Goal: Transaction & Acquisition: Purchase product/service

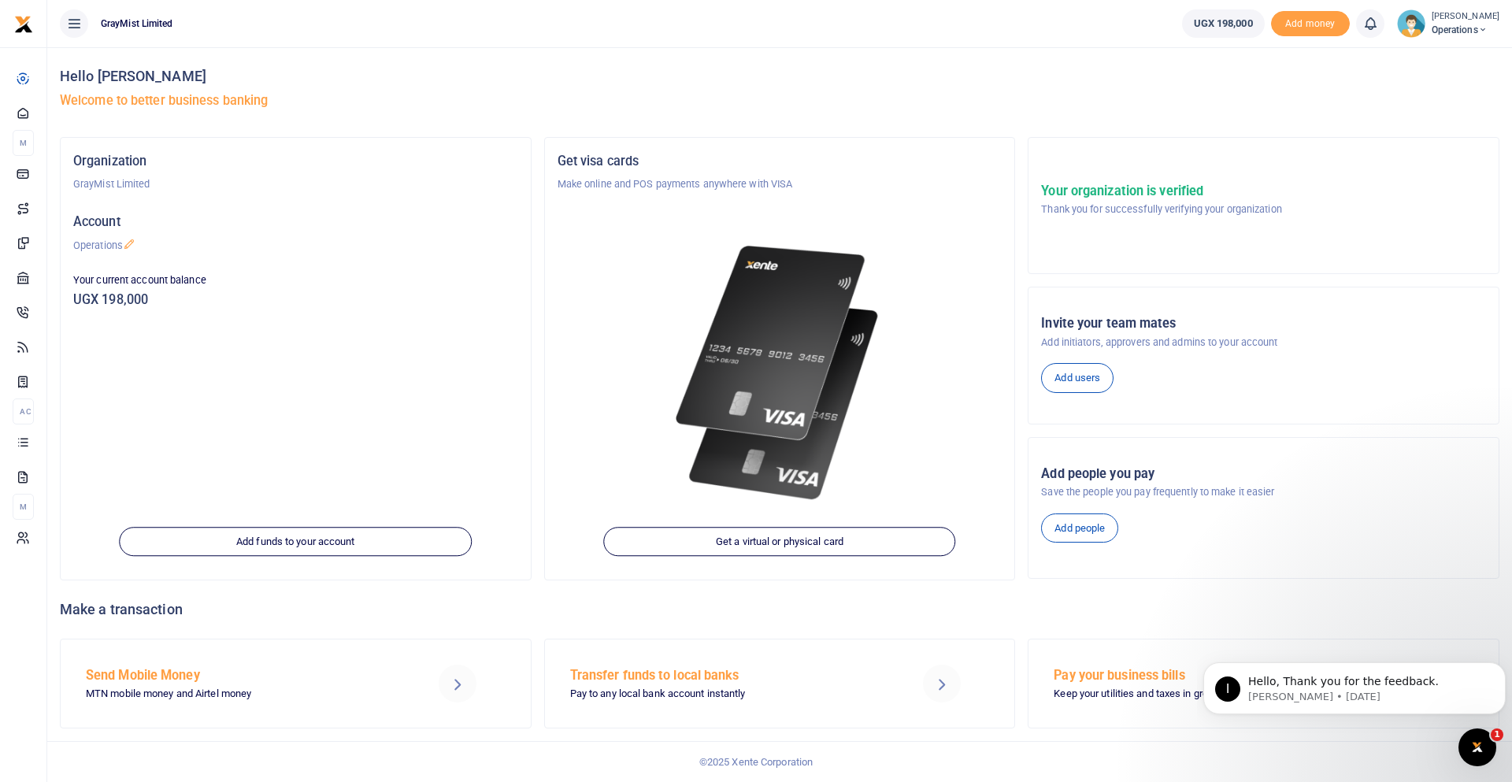
click at [162, 674] on h5 "Send Mobile Money" at bounding box center [241, 676] width 311 height 16
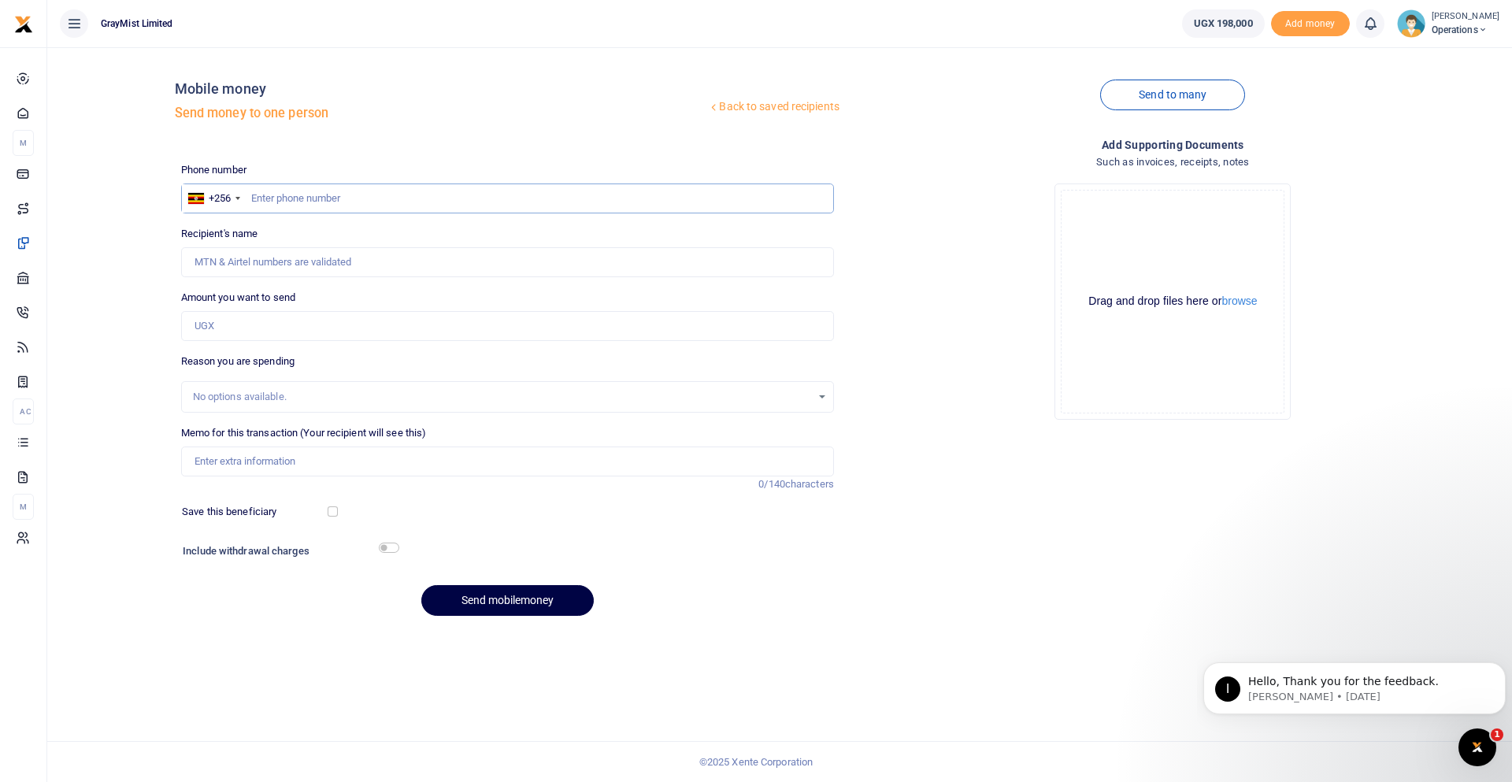
click at [311, 198] on input "text" at bounding box center [507, 199] width 653 height 30
type input "0790185209"
type input "Lean Nkwasibwe"
type input "0790185209"
click at [275, 320] on input "Amount you want to send" at bounding box center [507, 326] width 653 height 30
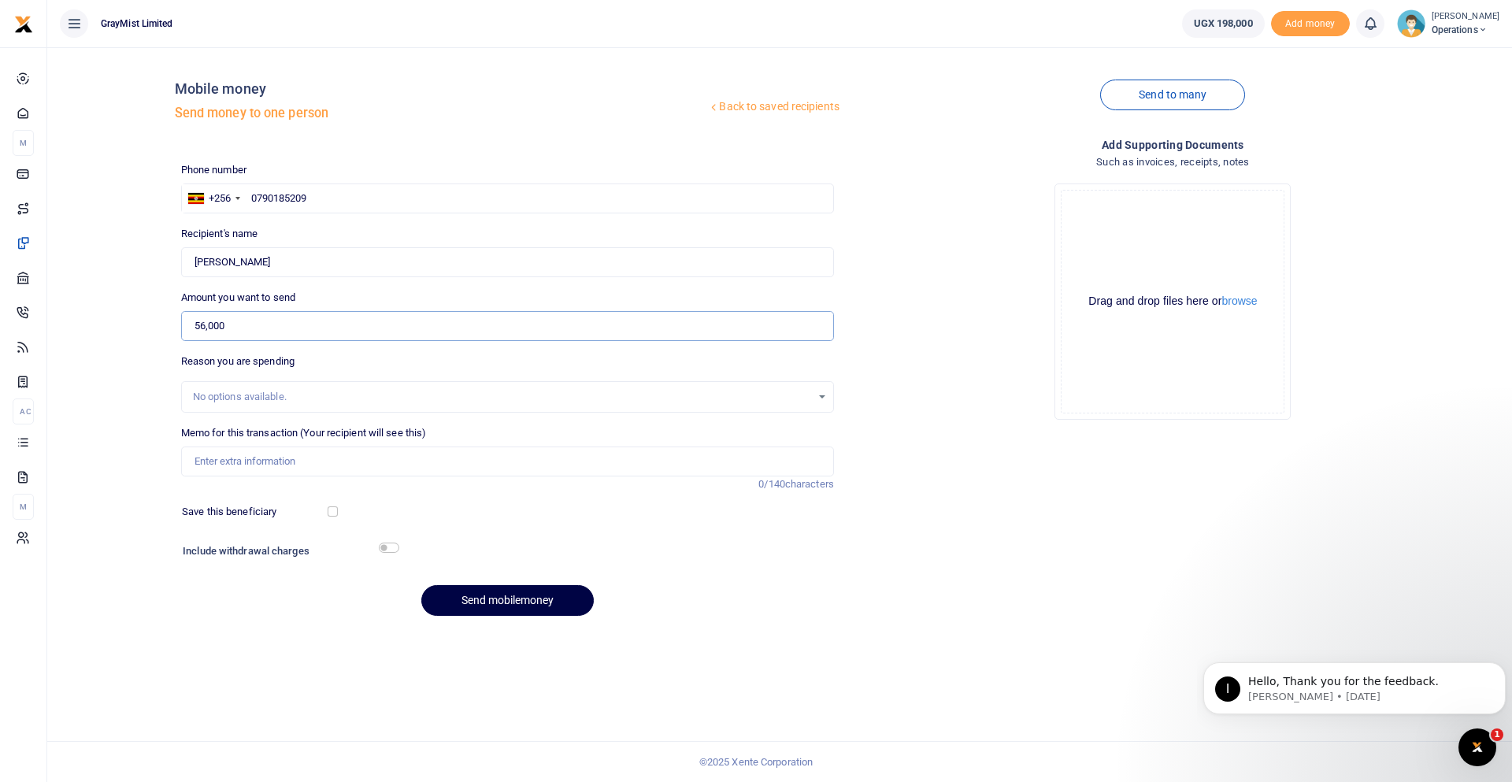
type input "56,000"
click at [241, 454] on input "Memo for this transaction (Your recipient will see this)" at bounding box center [507, 462] width 653 height 30
click at [268, 457] on input "WokShopping20thAug25" at bounding box center [507, 462] width 653 height 30
click at [335, 467] on input "WokShopping23rd Aug25" at bounding box center [507, 462] width 653 height 30
type input "WokShopping23rd Aug25"
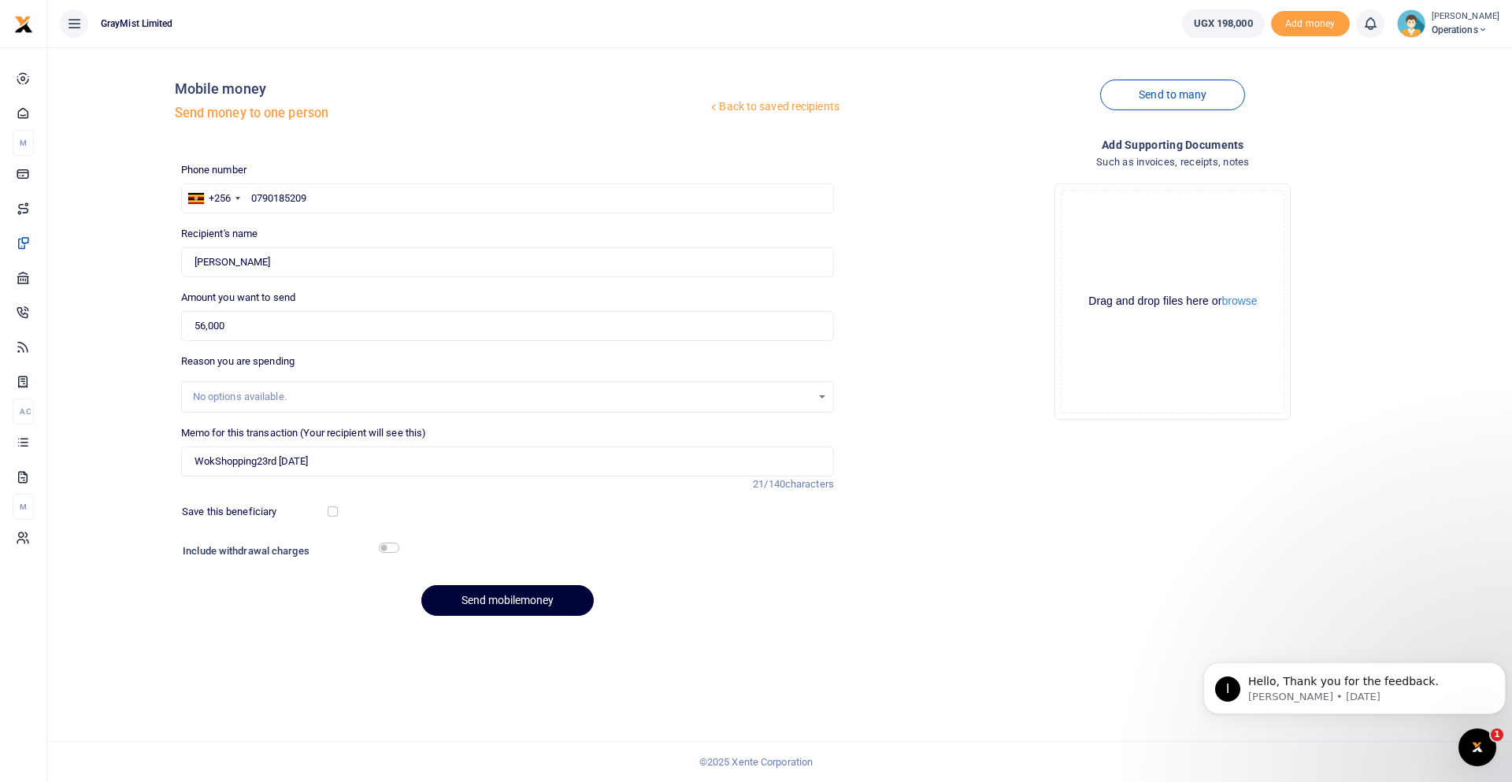
click at [515, 598] on button "Send mobilemoney" at bounding box center [507, 600] width 173 height 31
click at [259, 197] on input "0790185209" at bounding box center [507, 199] width 653 height 30
type input "790185209"
click at [515, 603] on button "Send mobilemoney" at bounding box center [507, 600] width 173 height 31
click at [794, 102] on link "Back to saved recipients" at bounding box center [773, 107] width 133 height 28
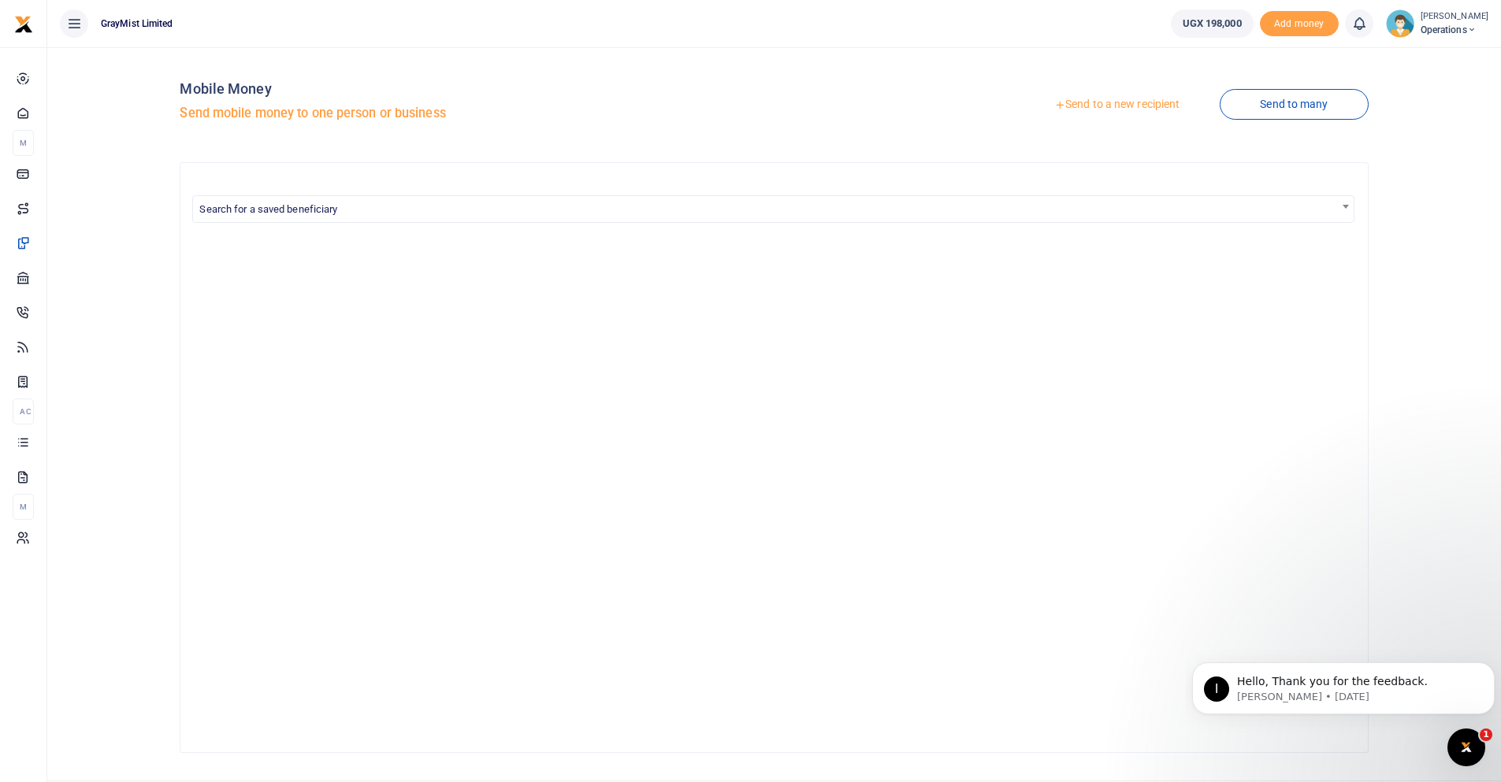
click at [1114, 101] on link "Send to a new recipient" at bounding box center [1117, 105] width 206 height 28
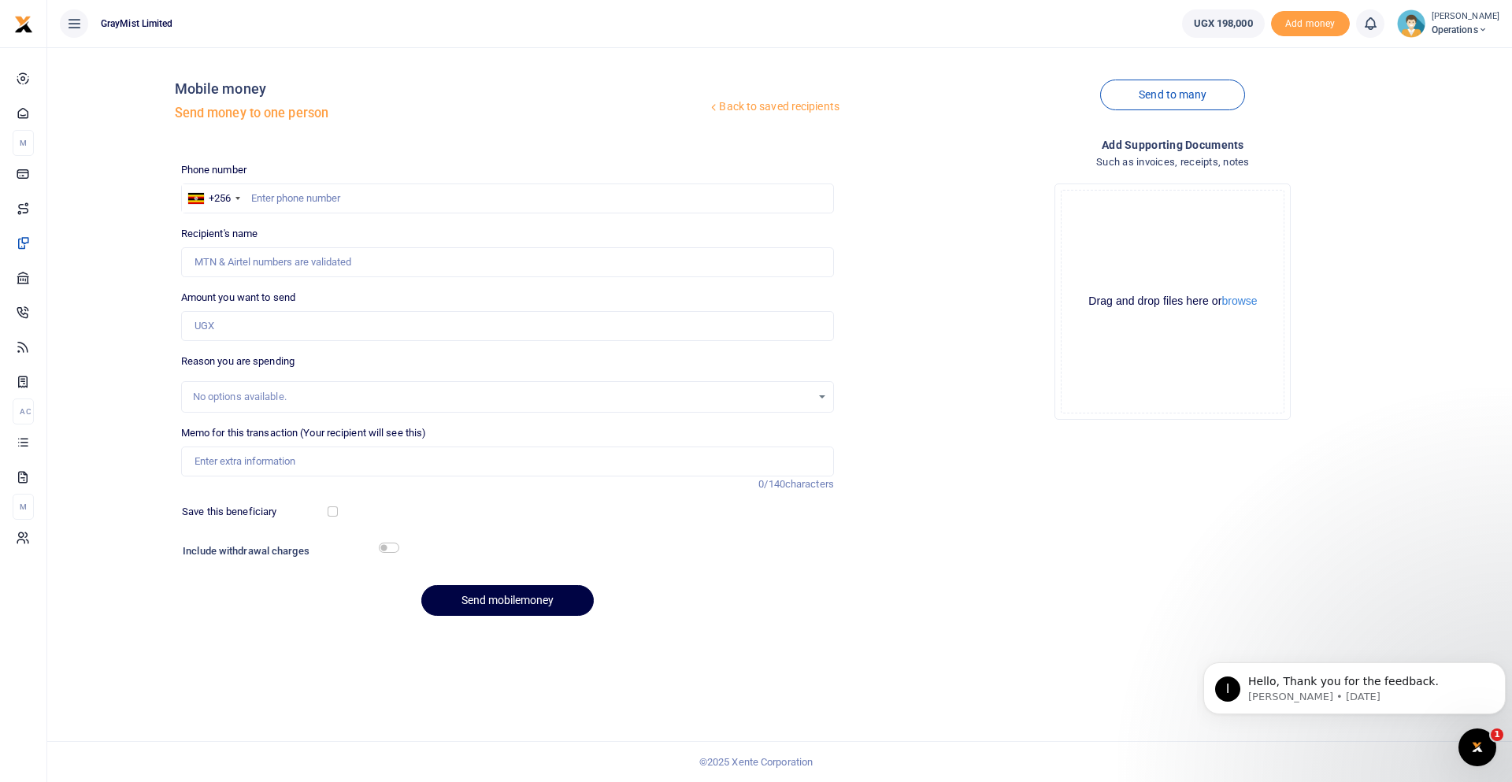
click at [503, 200] on div at bounding box center [756, 391] width 1512 height 782
click at [416, 205] on input "text" at bounding box center [507, 199] width 653 height 30
type input "790185209"
type input "Lean Nkwasibwe"
type input "790185209"
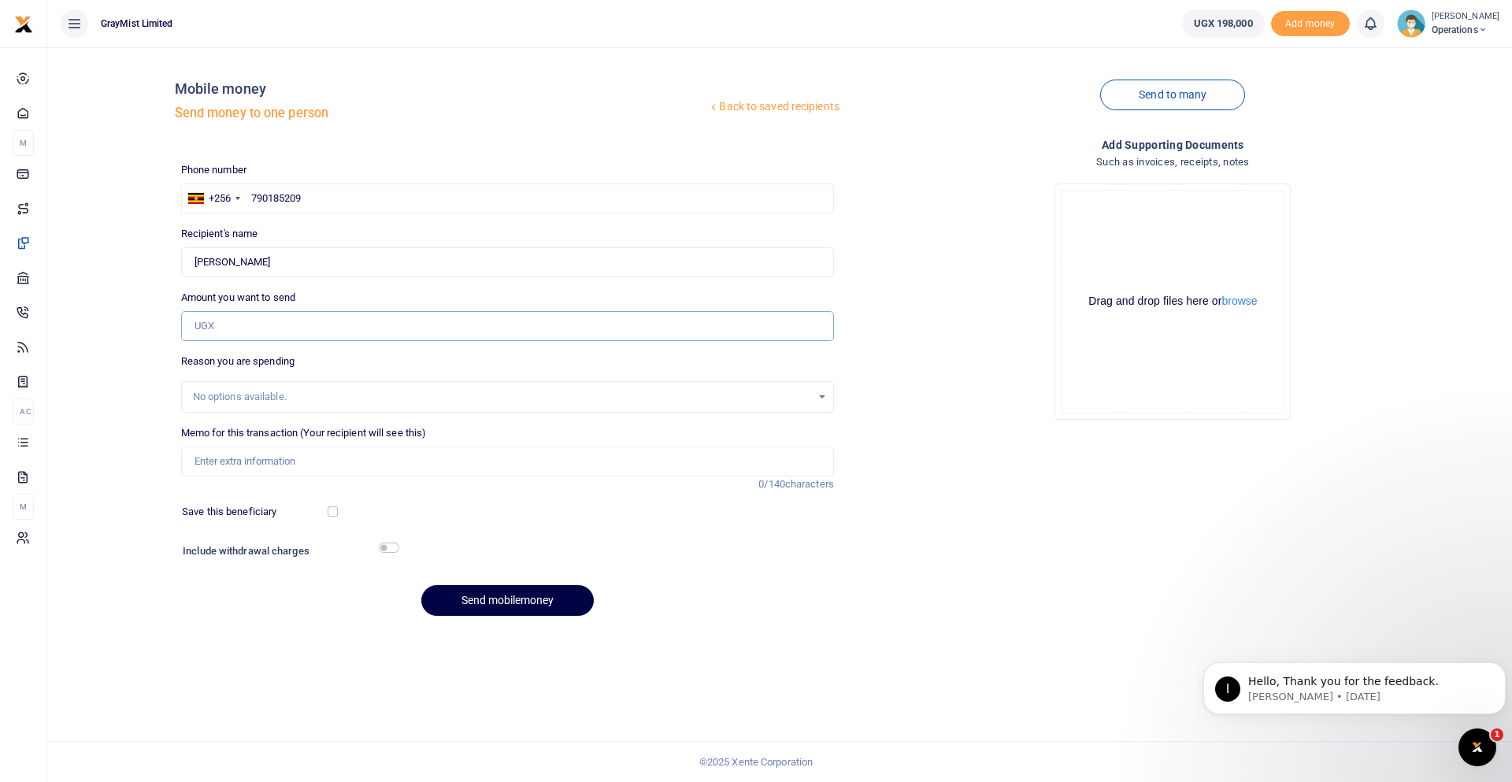
click at [323, 322] on input "Amount you want to send" at bounding box center [507, 326] width 653 height 30
type input "56,000"
click at [264, 468] on input "Memo for this transaction (Your recipient will see this)" at bounding box center [507, 462] width 653 height 30
type input "WokShopping20thAug25"
click at [489, 593] on button "Send mobilemoney" at bounding box center [507, 600] width 173 height 31
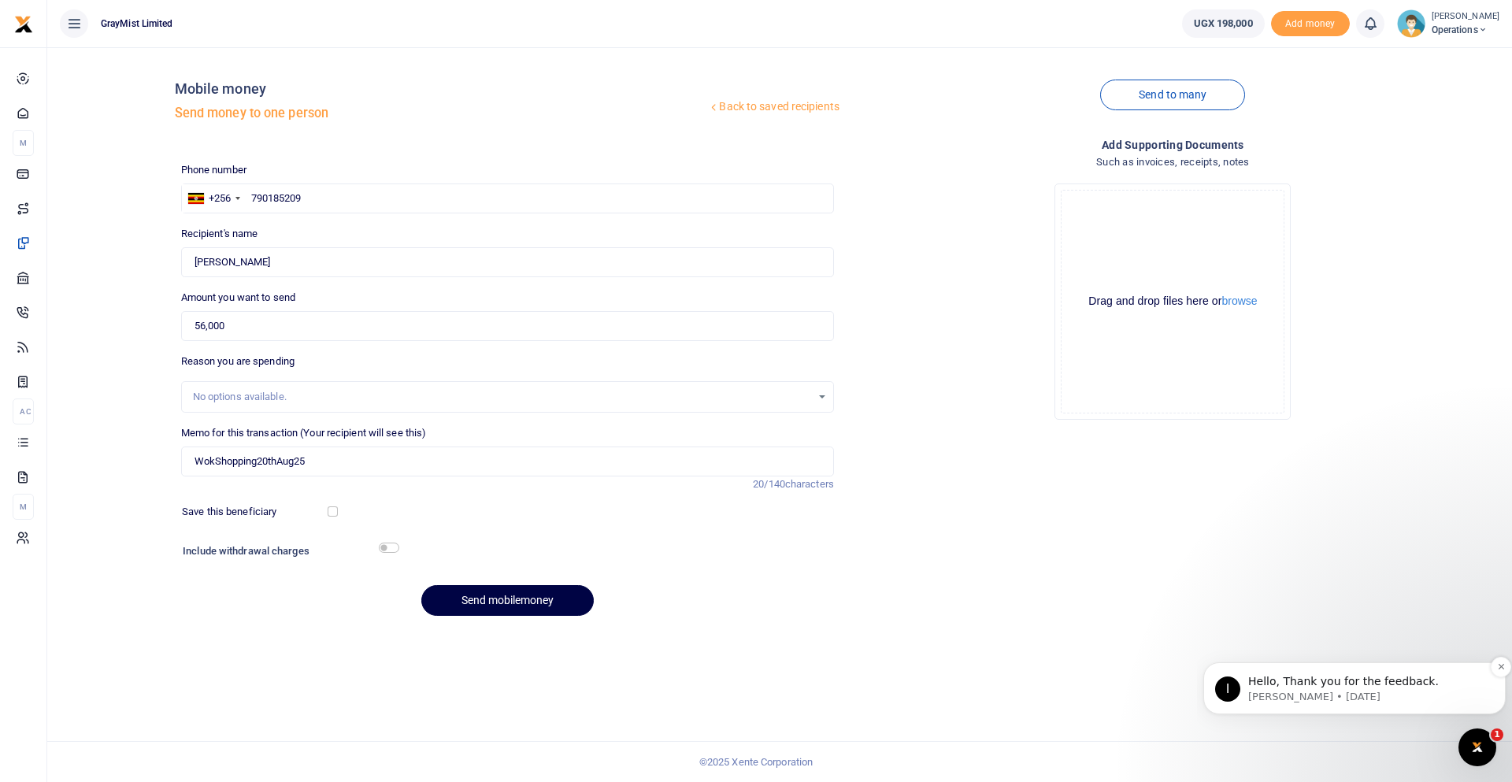
click at [1289, 685] on p "Hello, Thank you for the feedback." at bounding box center [1367, 682] width 238 height 16
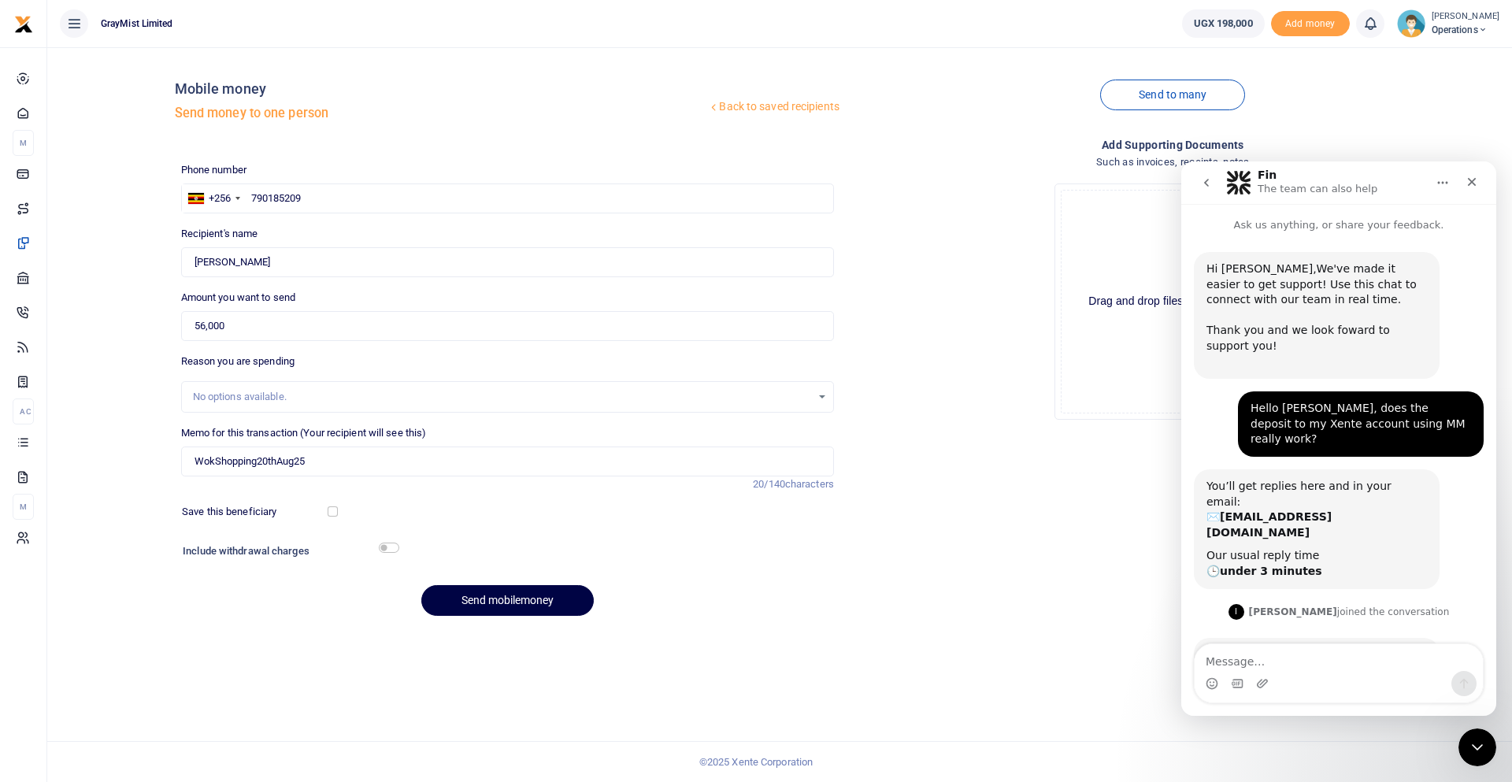
scroll to position [47, 0]
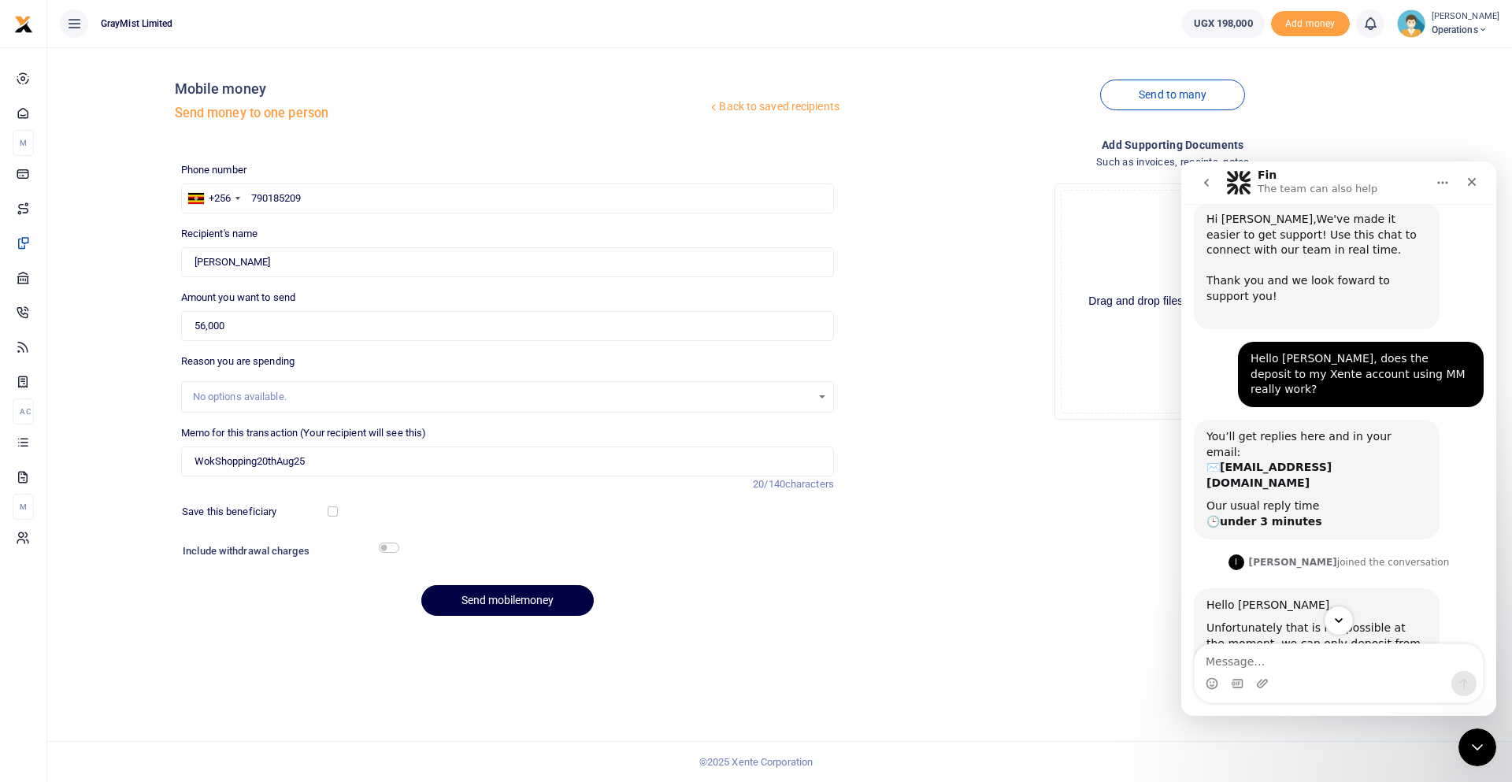
click at [1344, 619] on icon "Scroll to bottom" at bounding box center [1339, 621] width 14 height 14
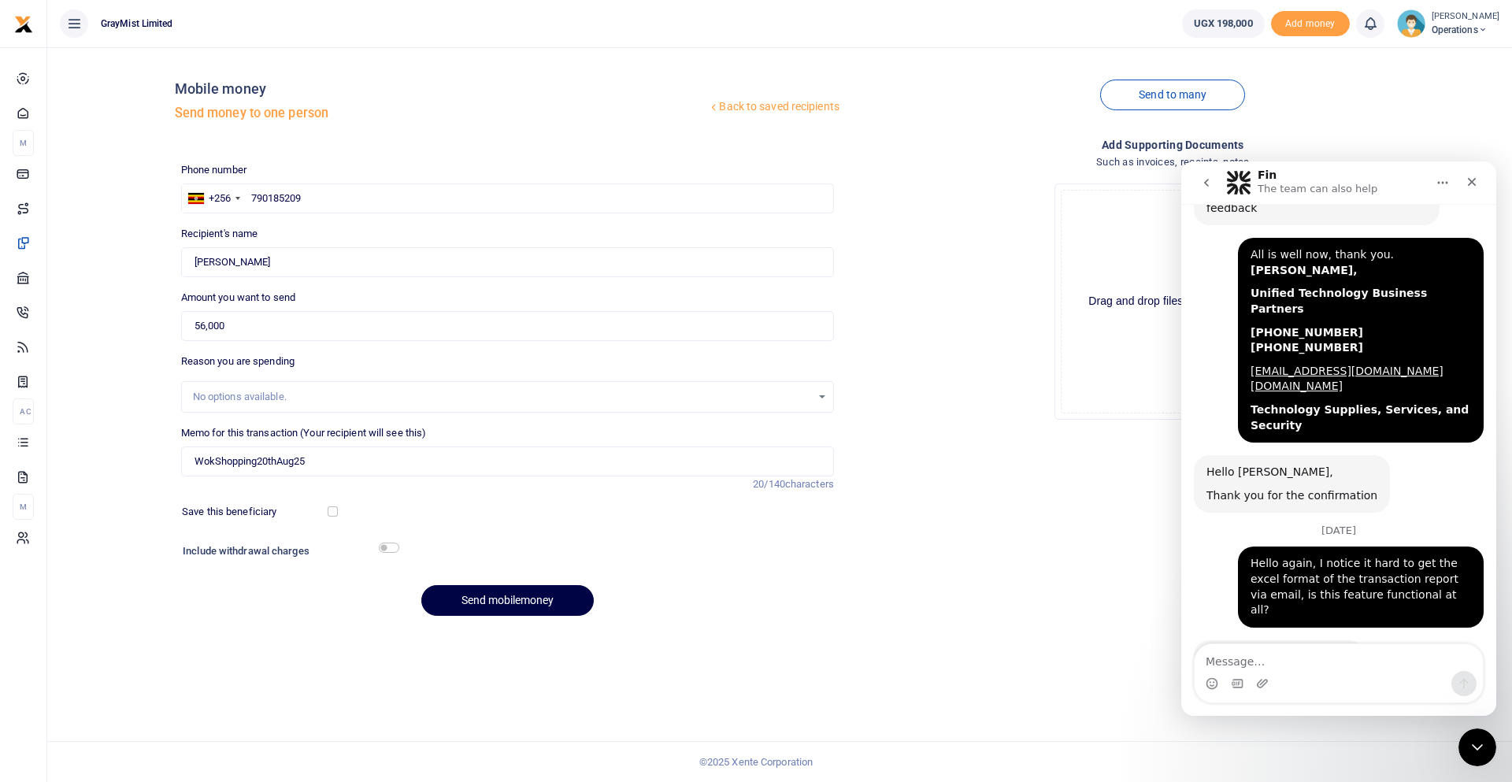
scroll to position [2450, 0]
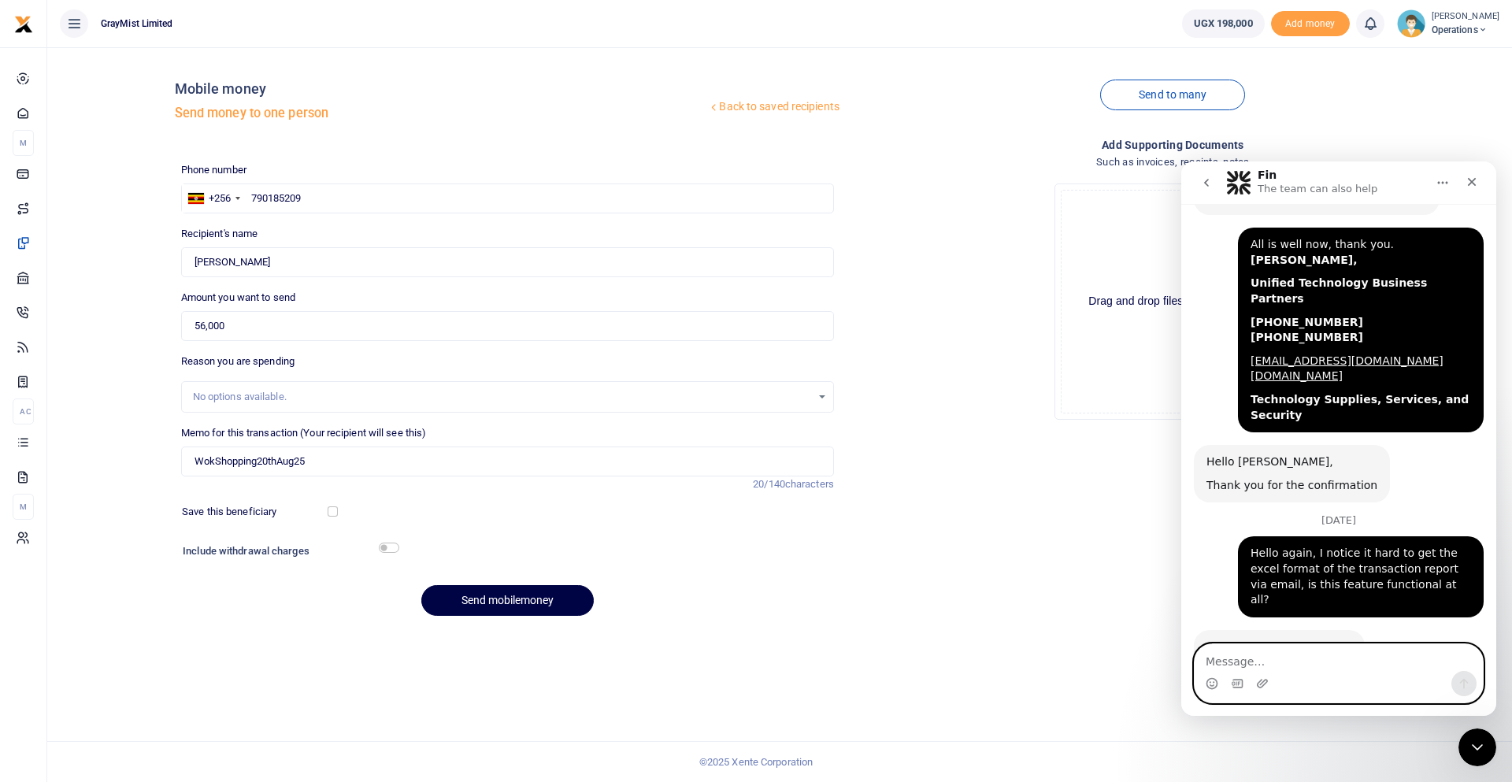
click at [1293, 658] on textarea "Message…" at bounding box center [1339, 657] width 288 height 27
type textarea "Hello, I am unable to send mobile money"
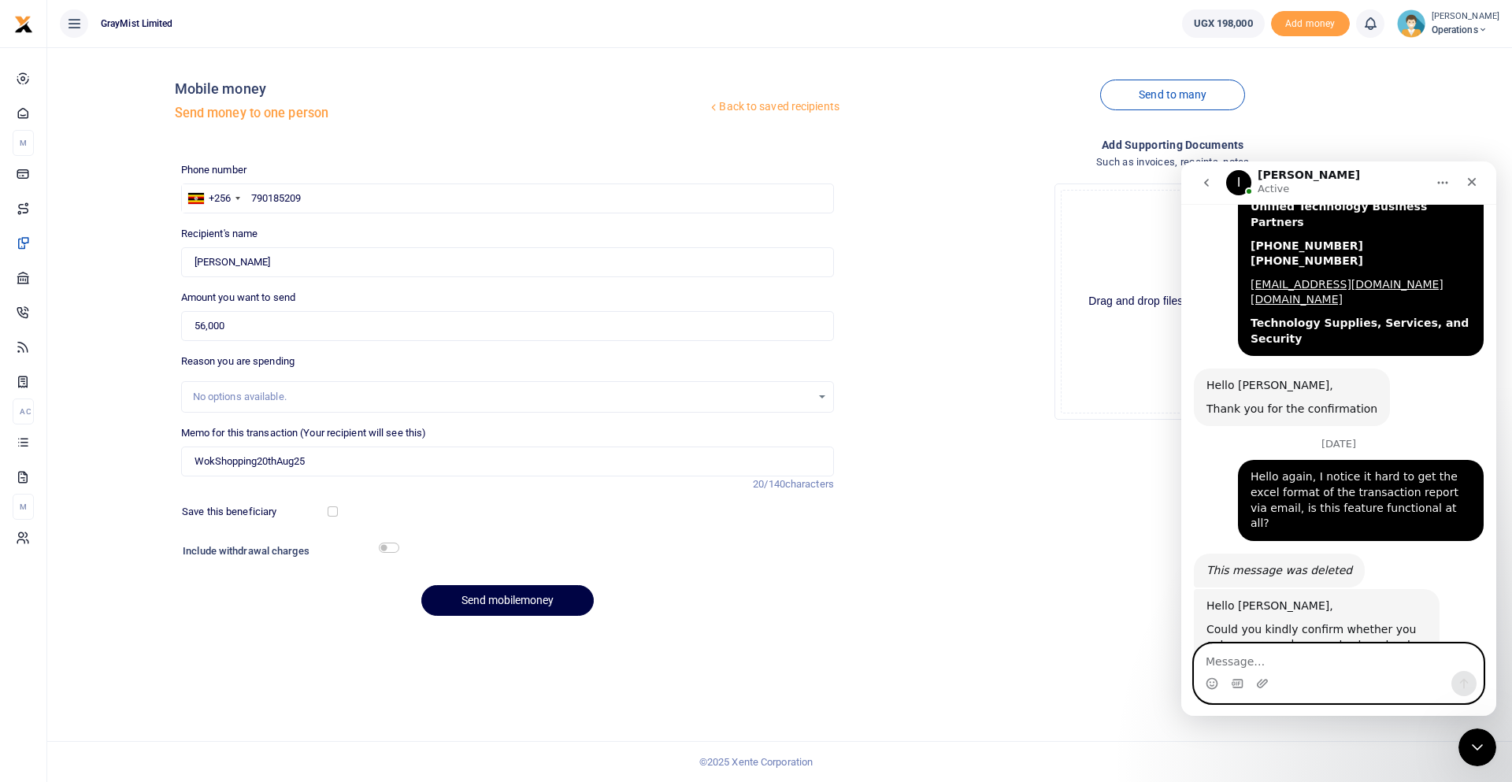
scroll to position [2581, 0]
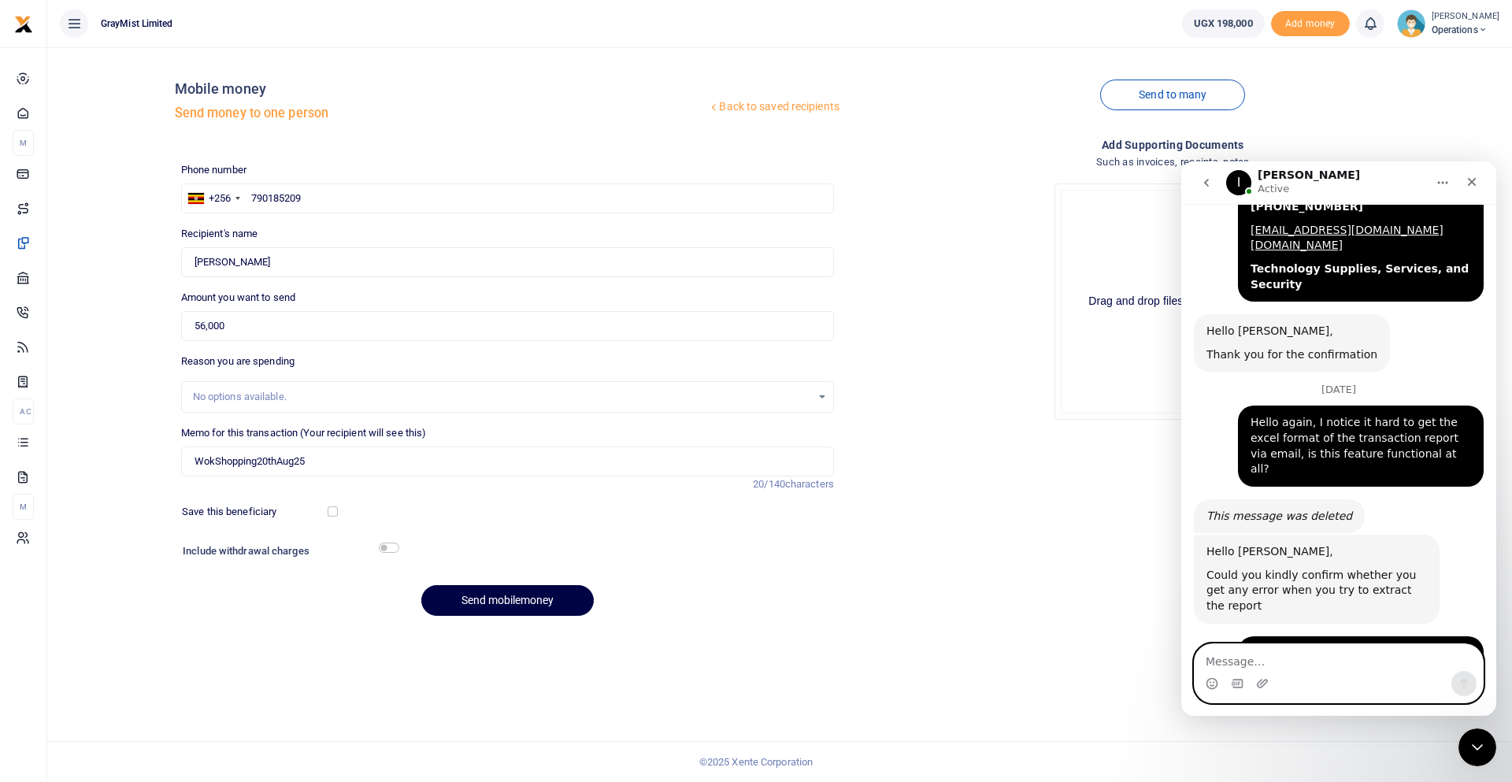
click at [1223, 661] on textarea "Message…" at bounding box center [1339, 657] width 288 height 27
type textarea "It says contact your administrator"
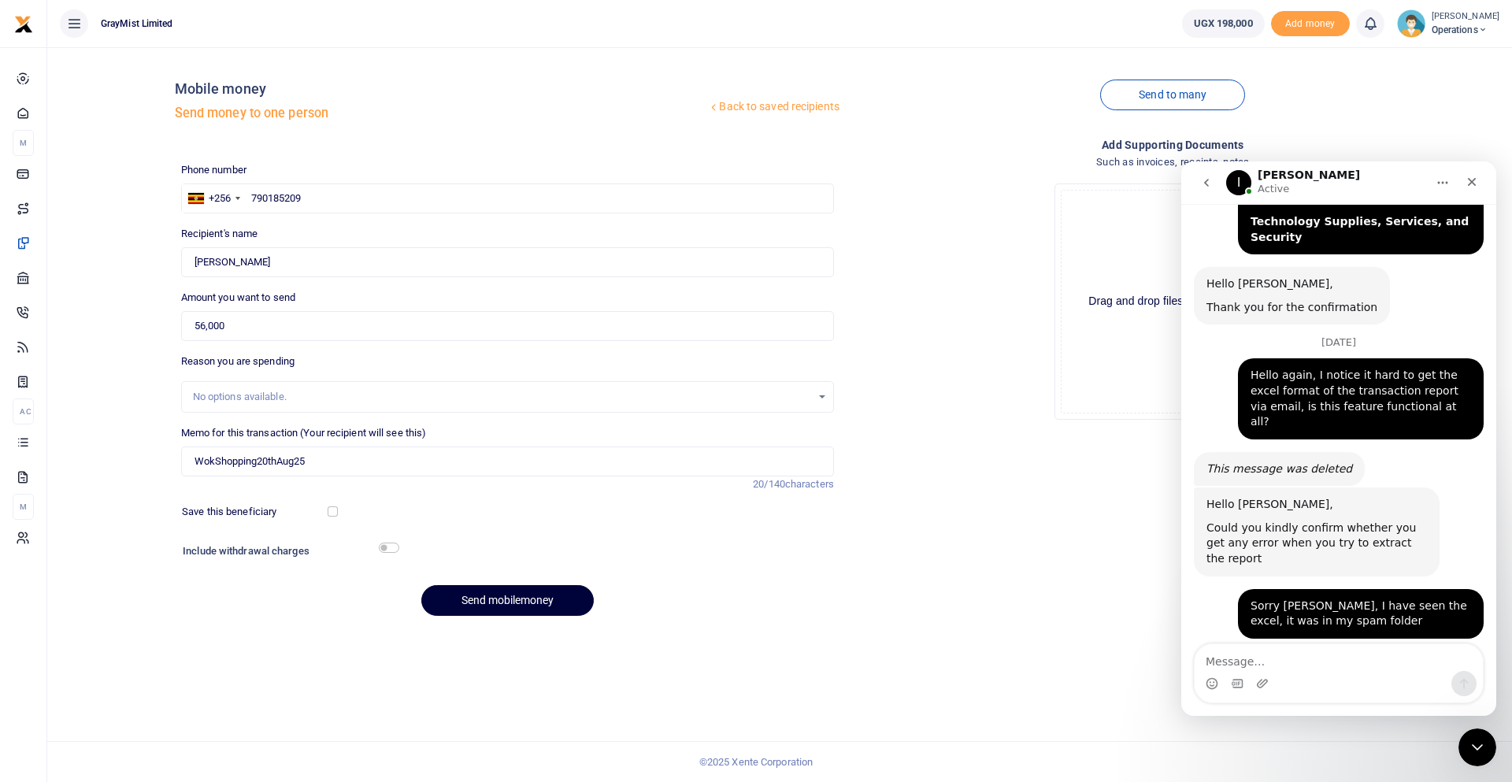
click at [503, 597] on button "Send mobilemoney" at bounding box center [507, 600] width 173 height 31
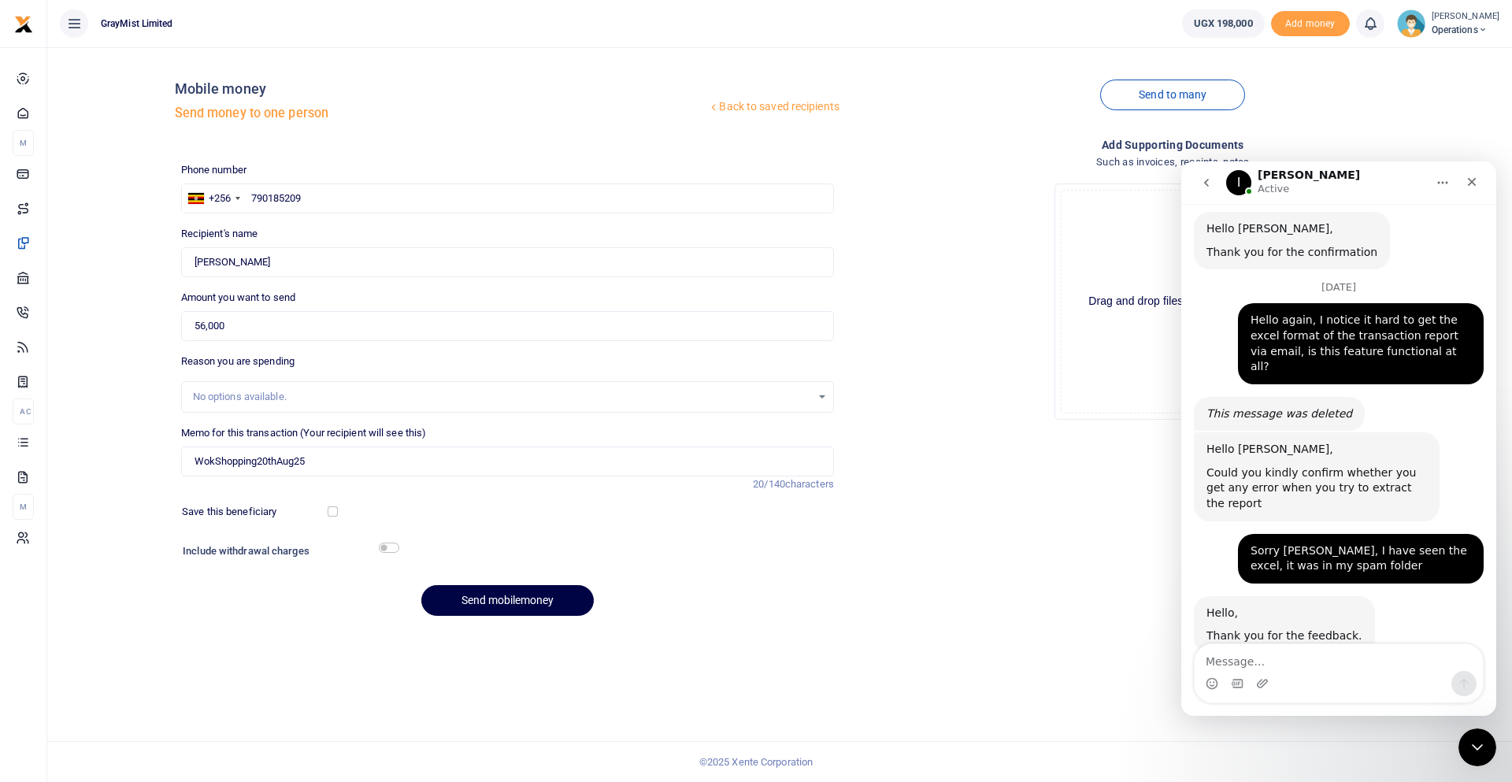
scroll to position [2689, 0]
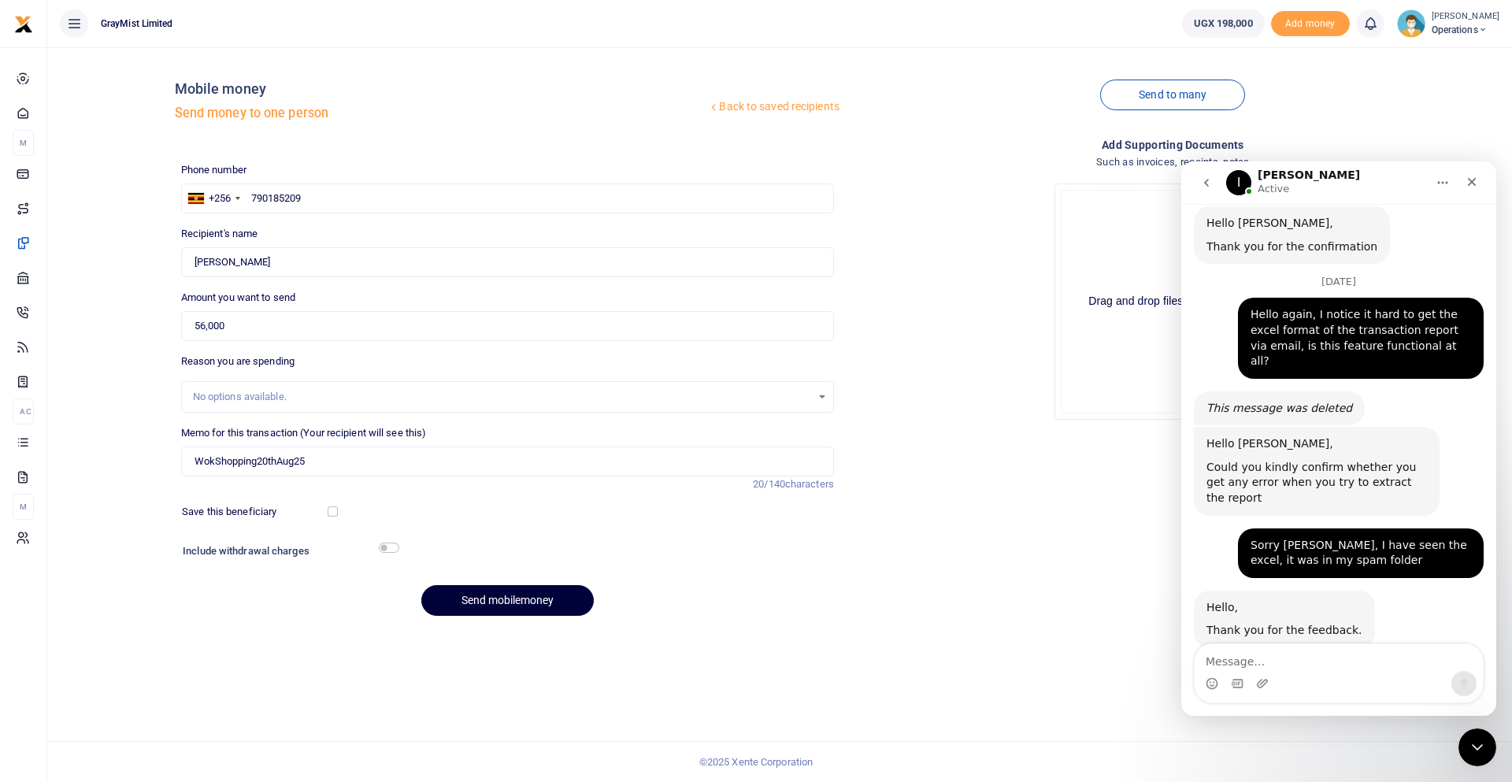
click at [500, 601] on button "Send mobilemoney" at bounding box center [507, 600] width 173 height 31
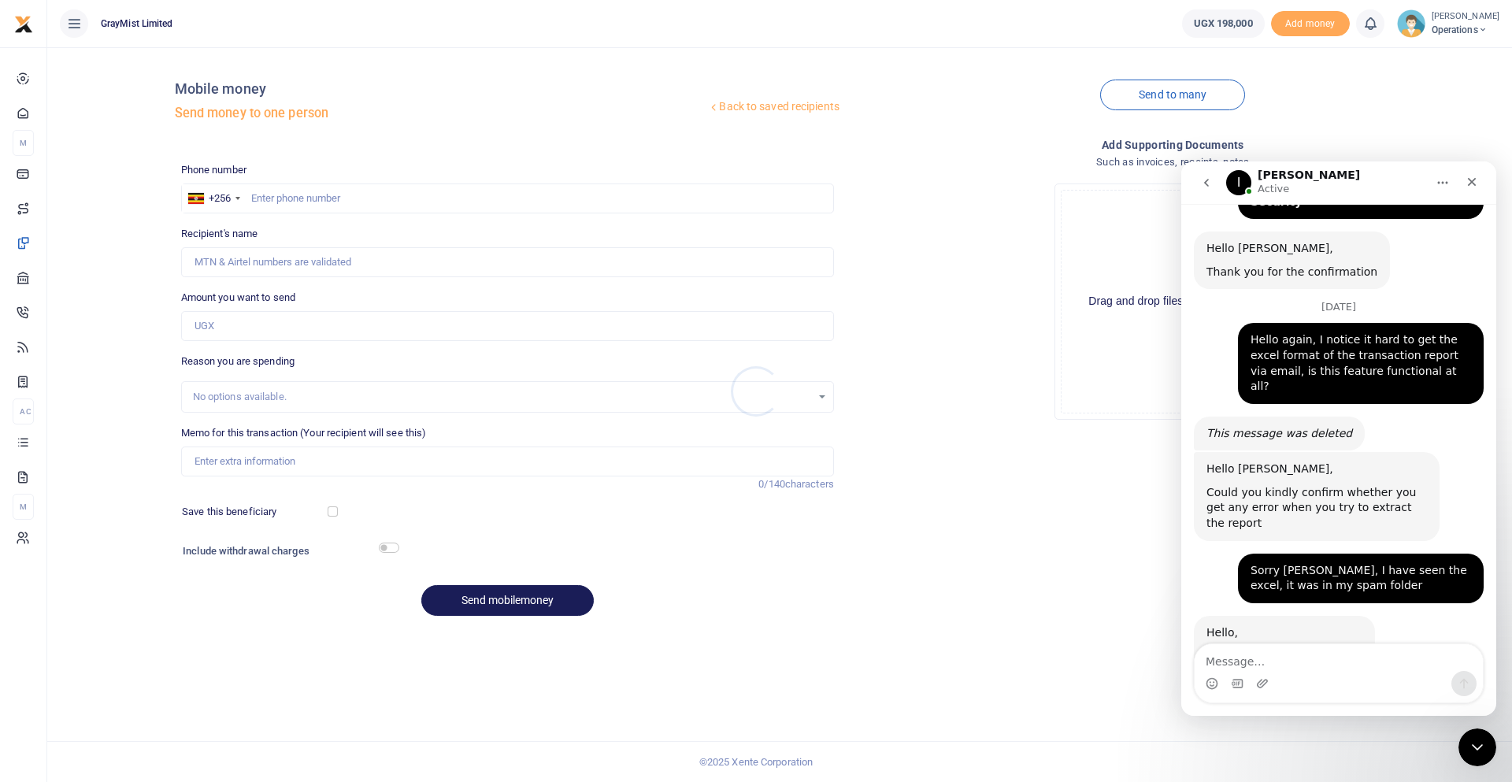
scroll to position [2675, 0]
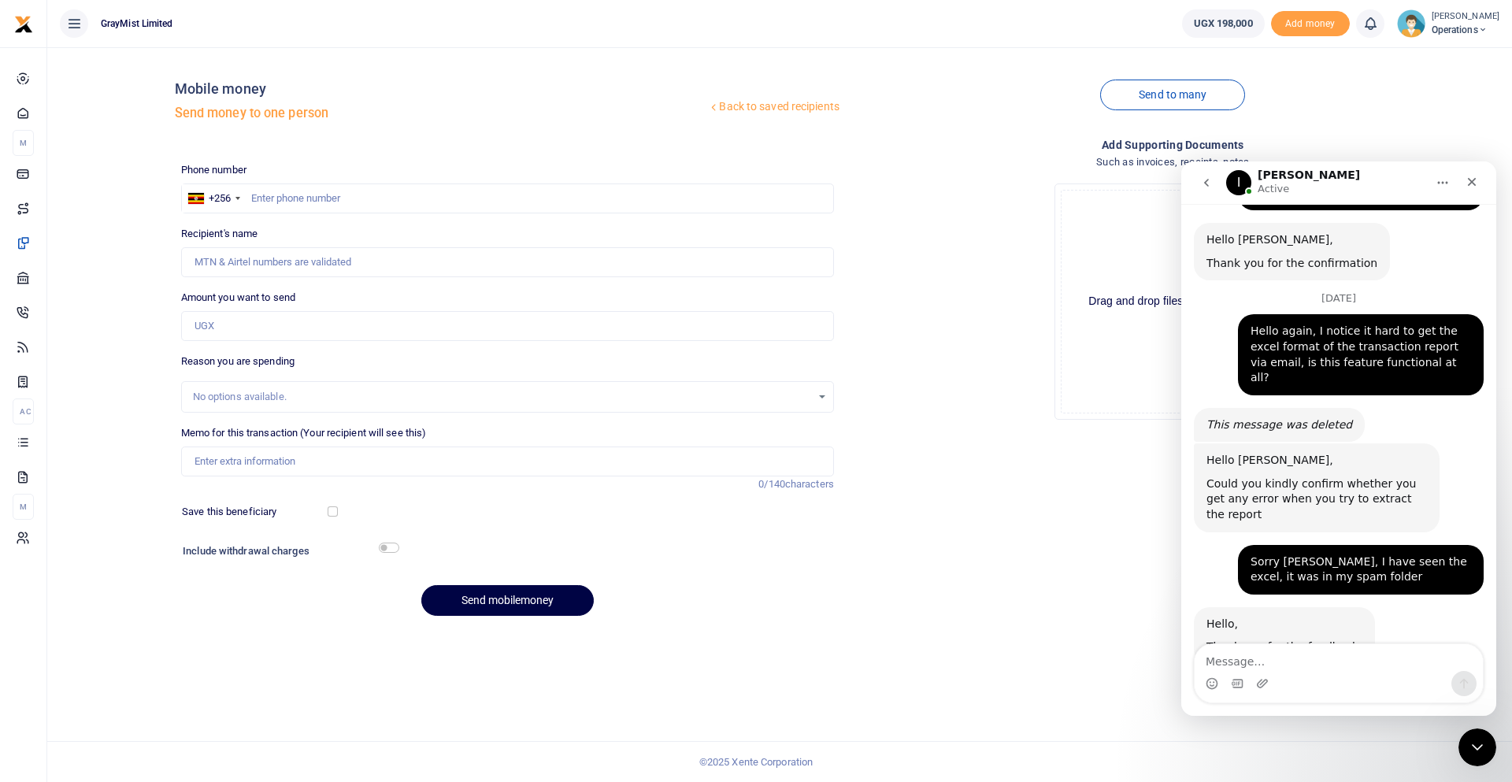
click at [1312, 655] on textarea "Message…" at bounding box center [1339, 657] width 288 height 27
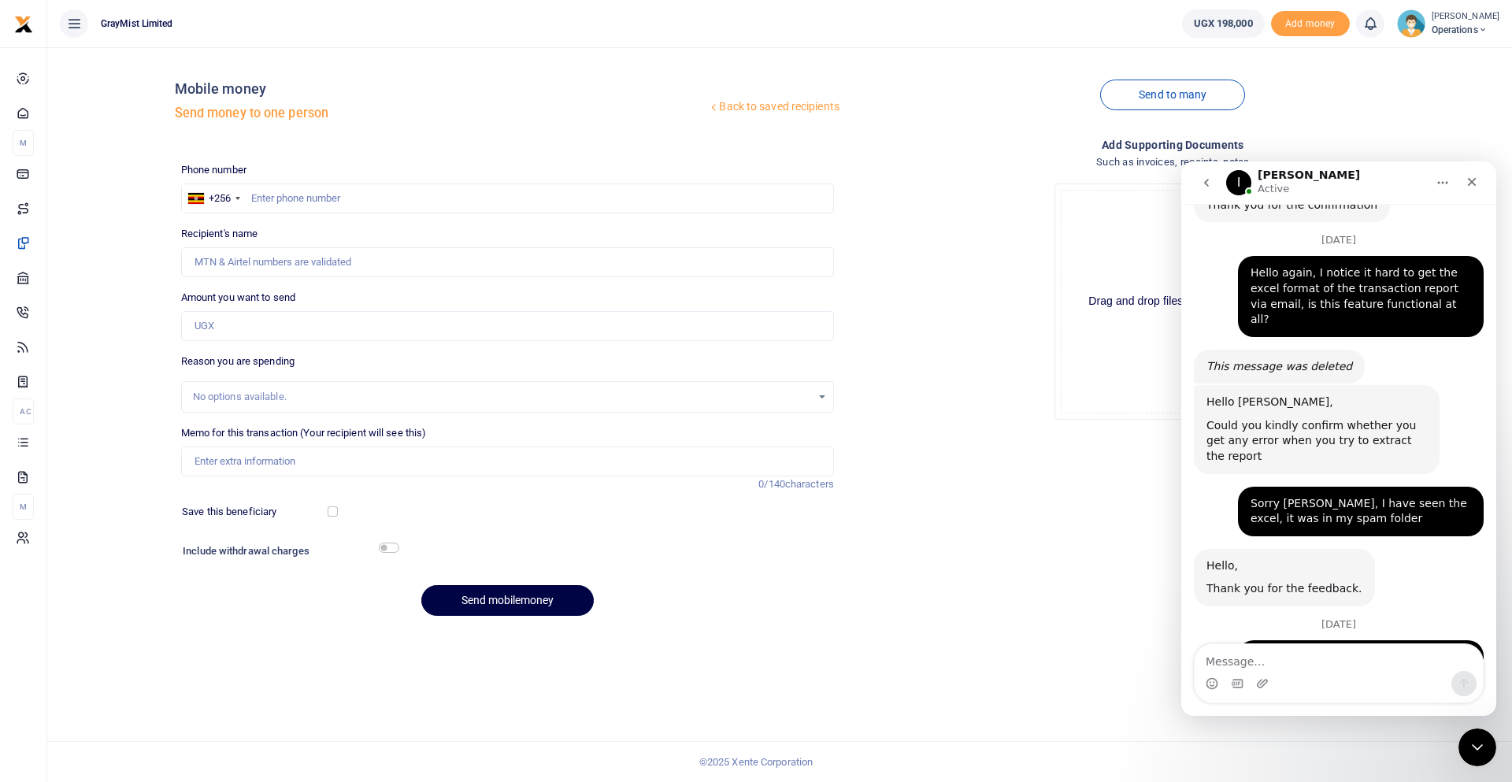
click at [1353, 651] on textarea "Message…" at bounding box center [1339, 657] width 288 height 27
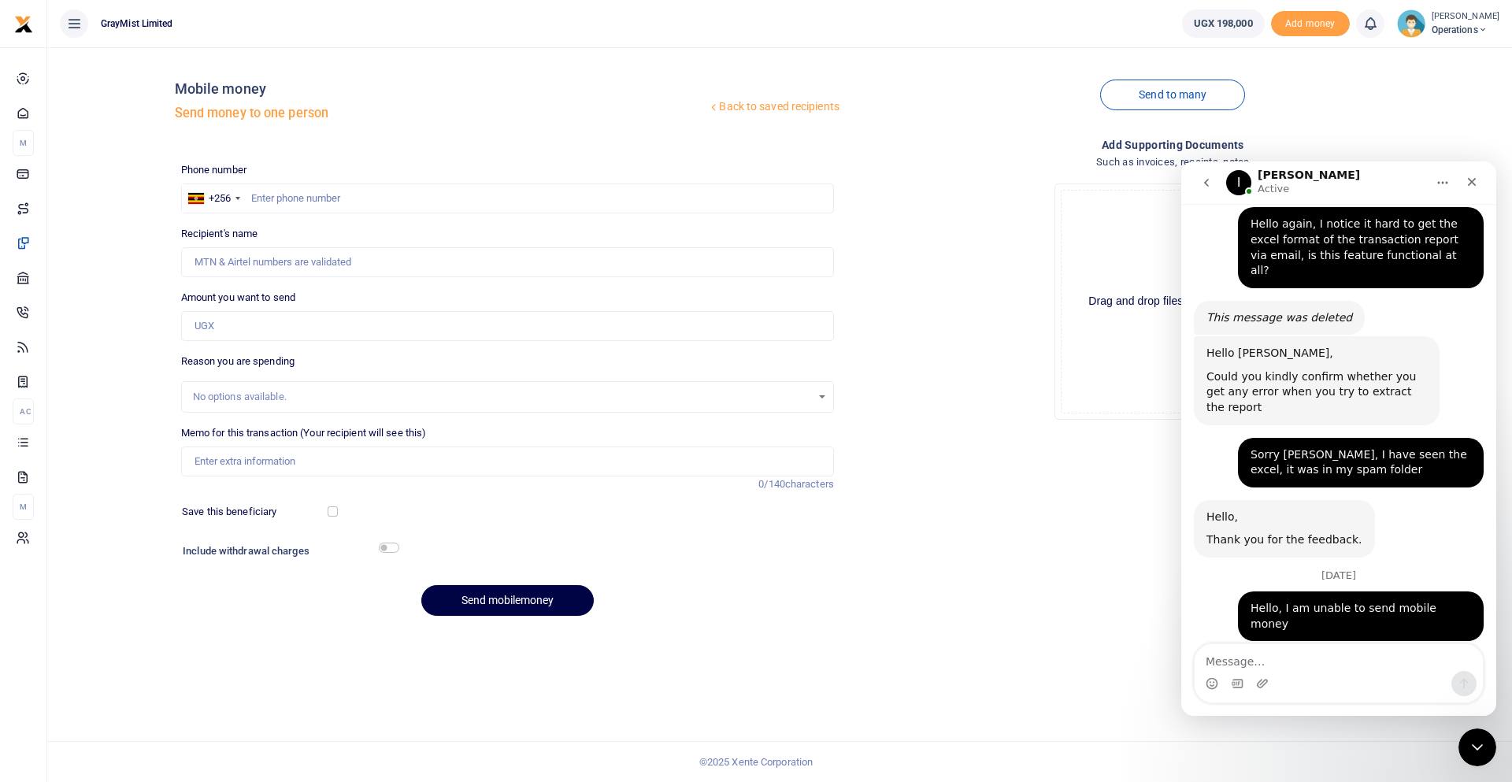
scroll to position [2781, 0]
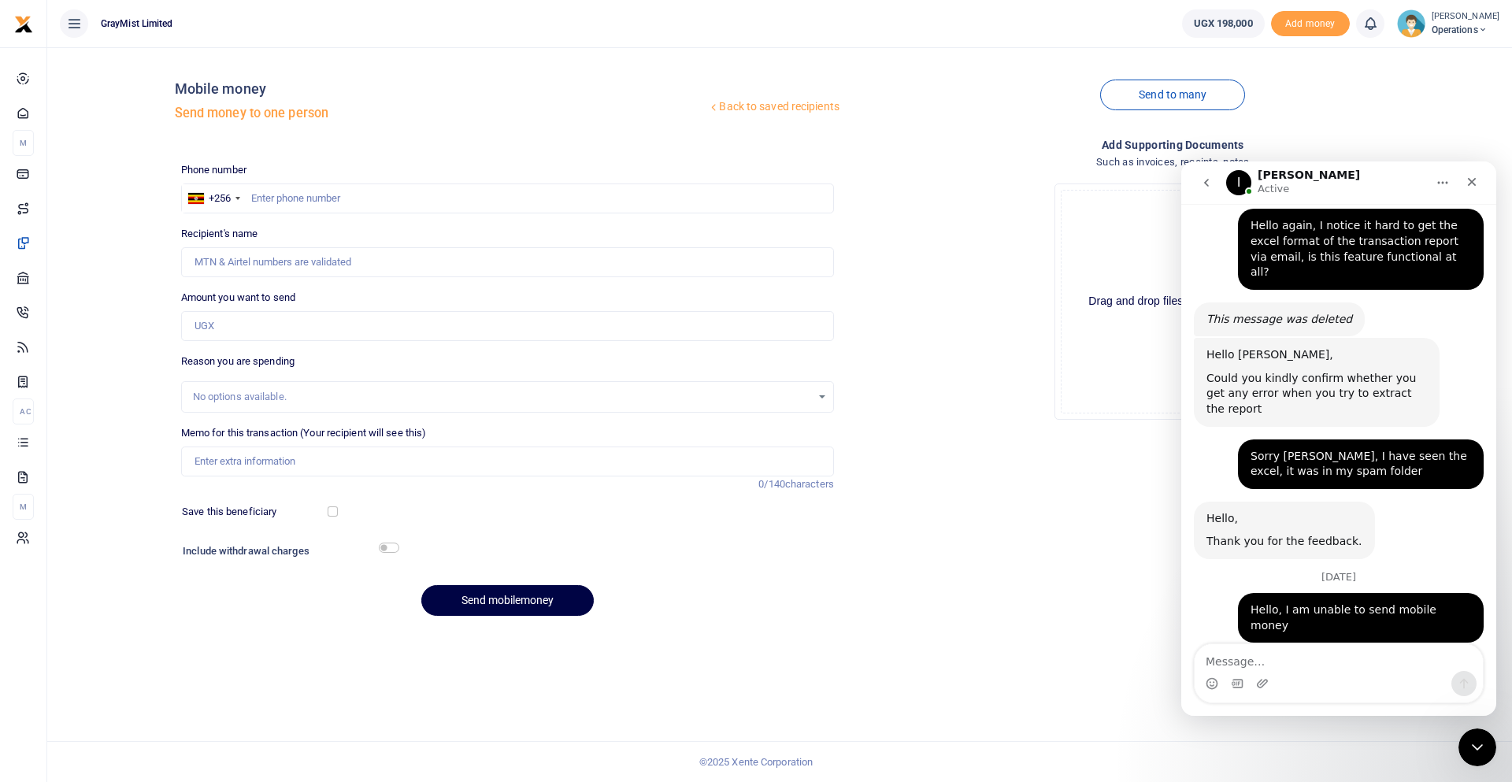
click at [1452, 32] on span "Operations" at bounding box center [1466, 30] width 68 height 14
click at [1423, 87] on link "Account Settings" at bounding box center [1423, 87] width 138 height 22
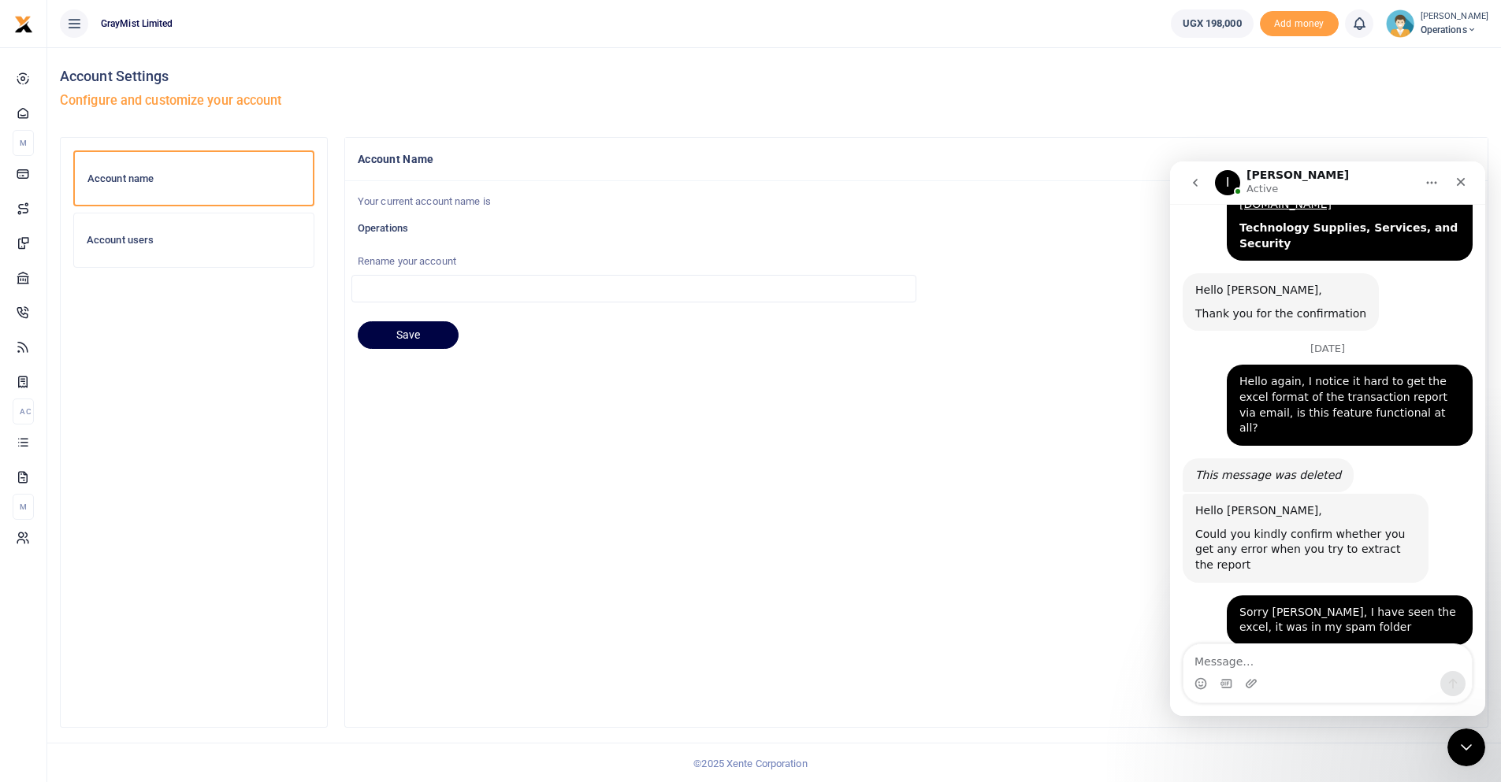
scroll to position [2781, 0]
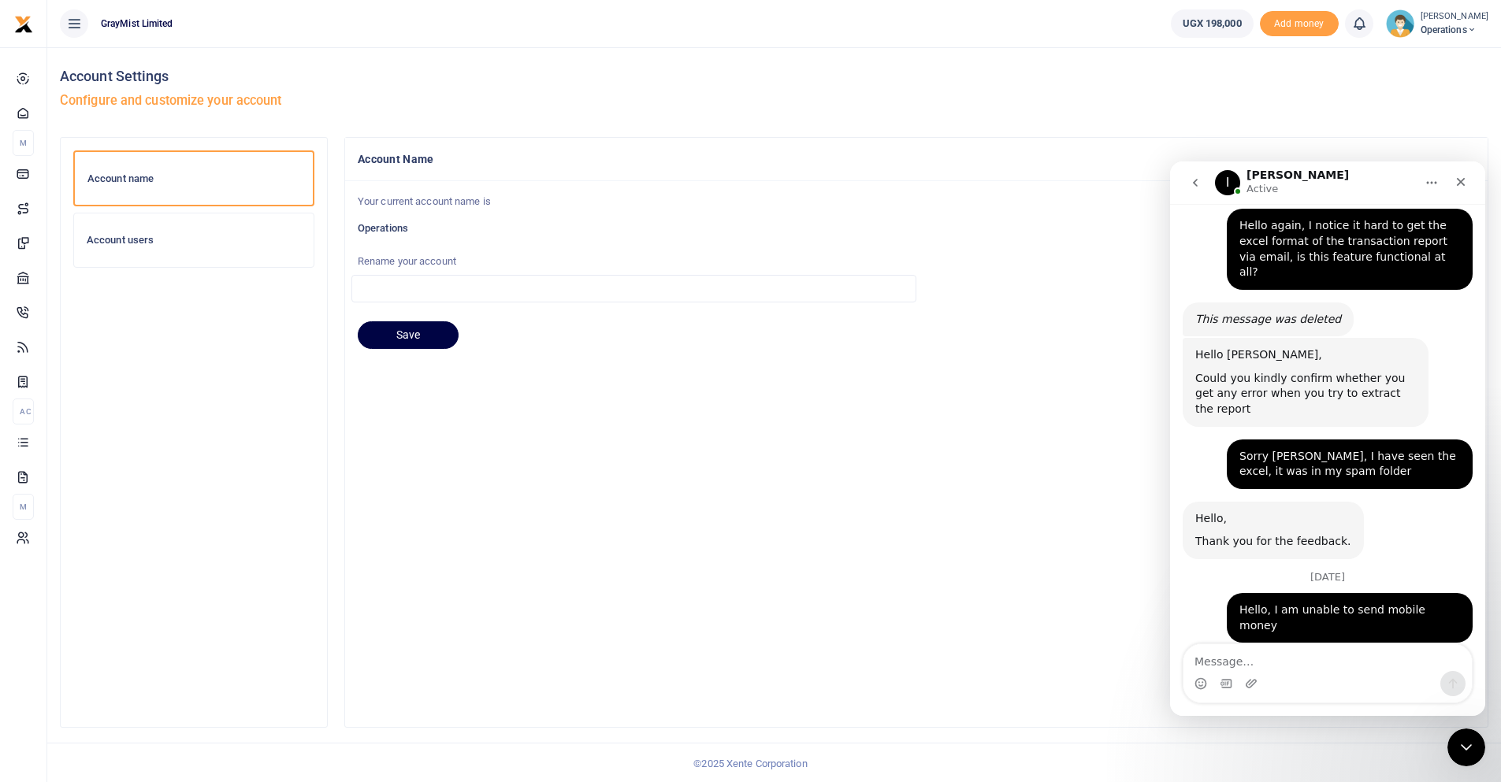
click at [1193, 177] on icon "go back" at bounding box center [1195, 182] width 13 height 13
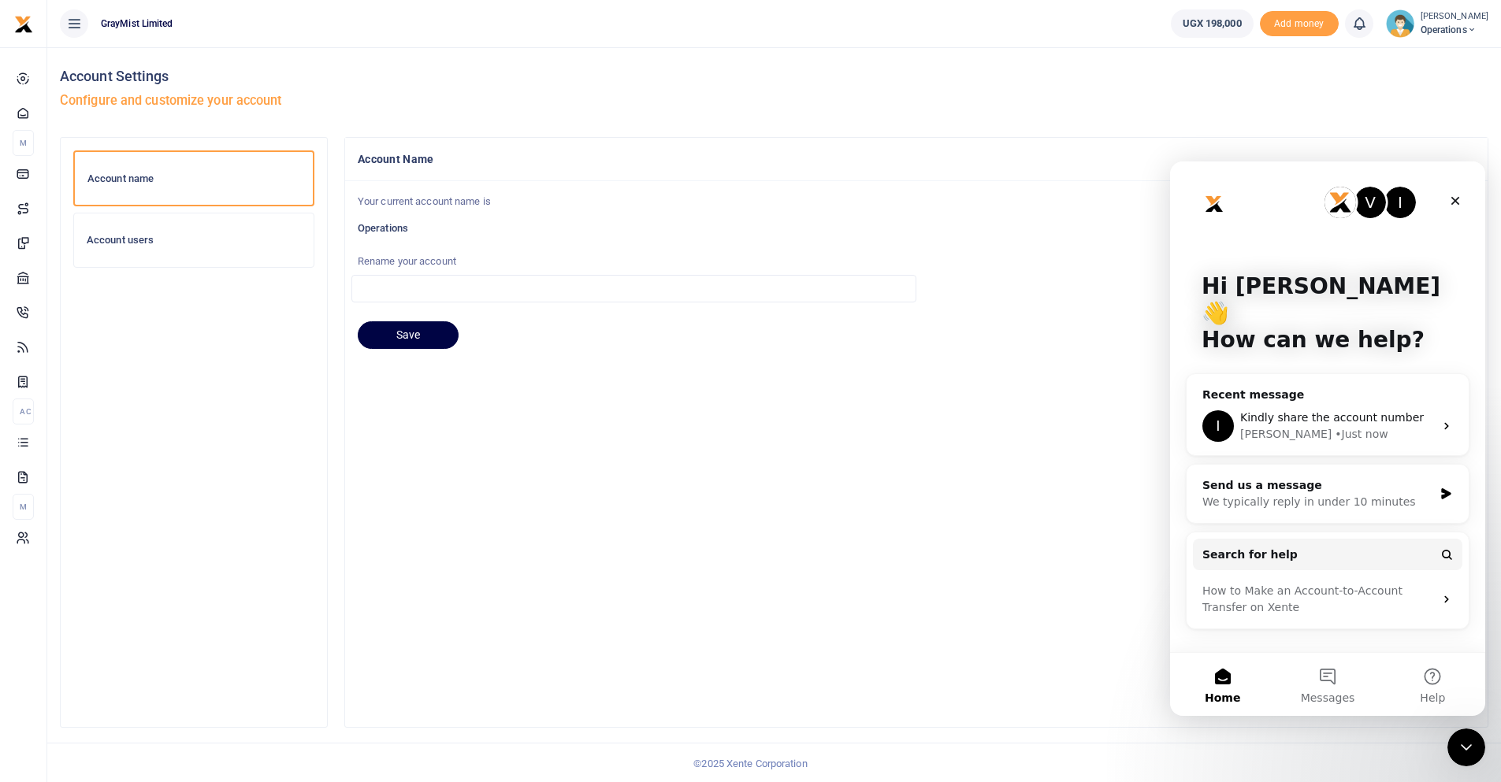
scroll to position [0, 0]
click at [1316, 411] on span "Kindly share the account number" at bounding box center [1332, 417] width 184 height 13
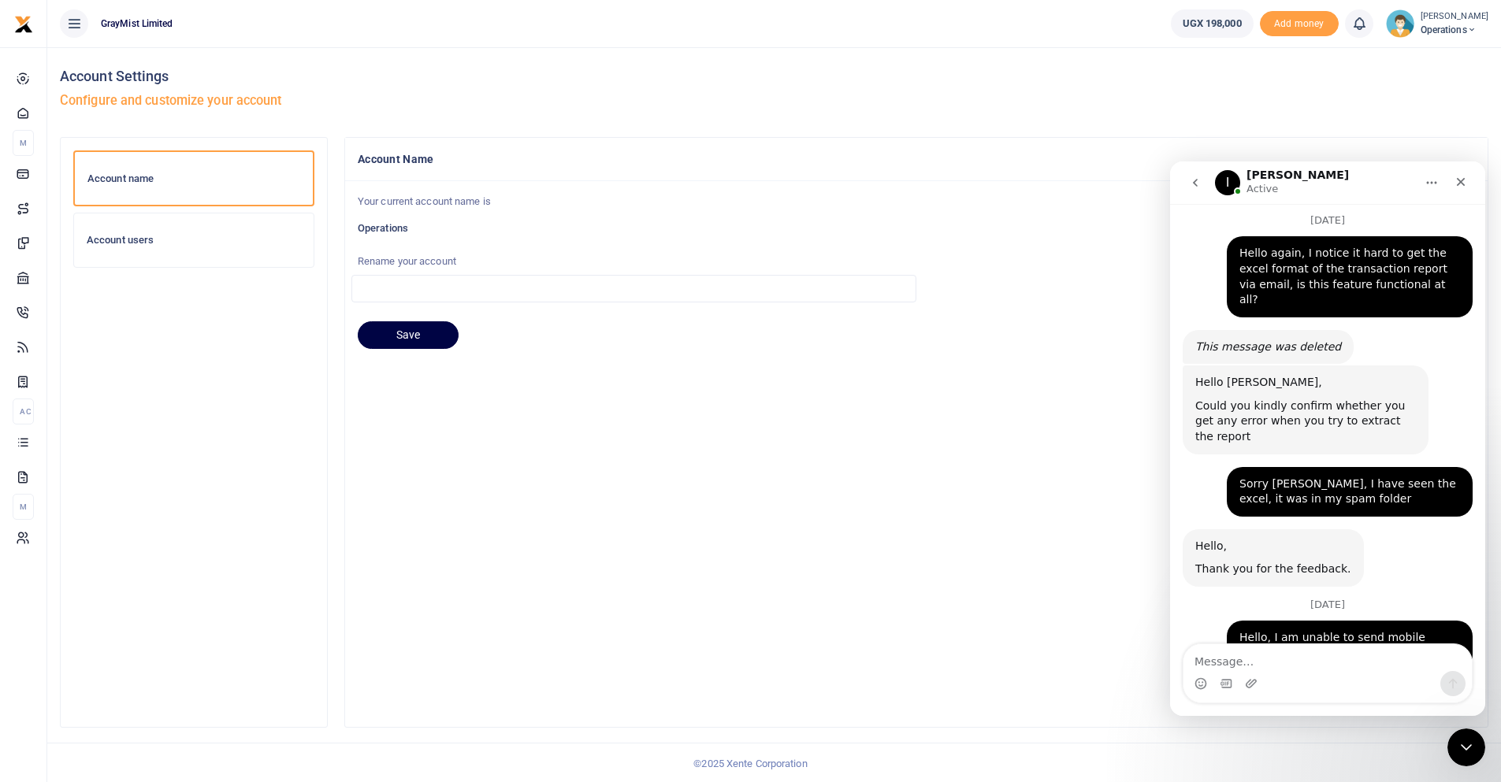
scroll to position [2781, 0]
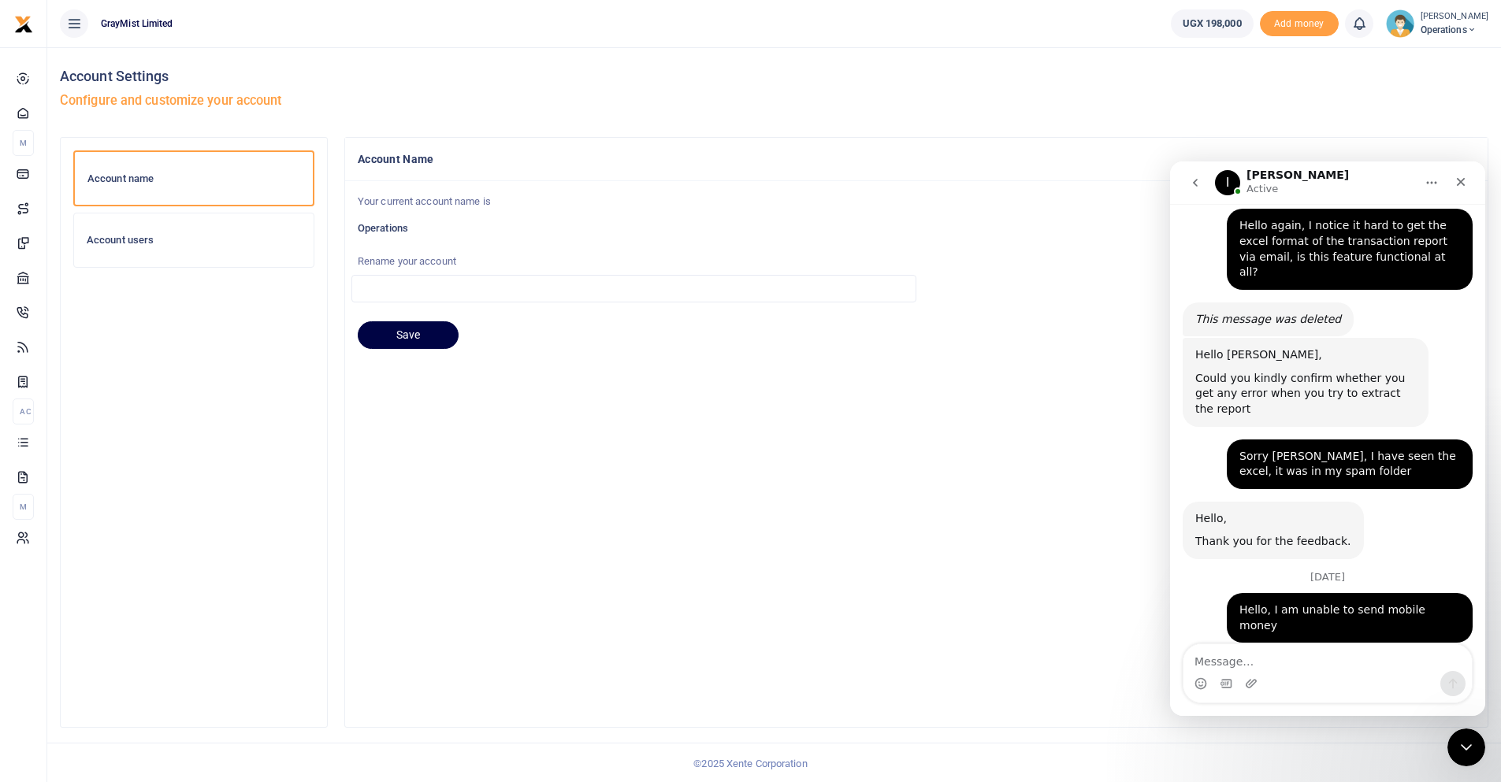
click at [1429, 184] on icon "Home" at bounding box center [1431, 182] width 13 height 13
click at [1019, 361] on div "Your current account name is Operations Rename your account Save" at bounding box center [916, 423] width 1142 height 484
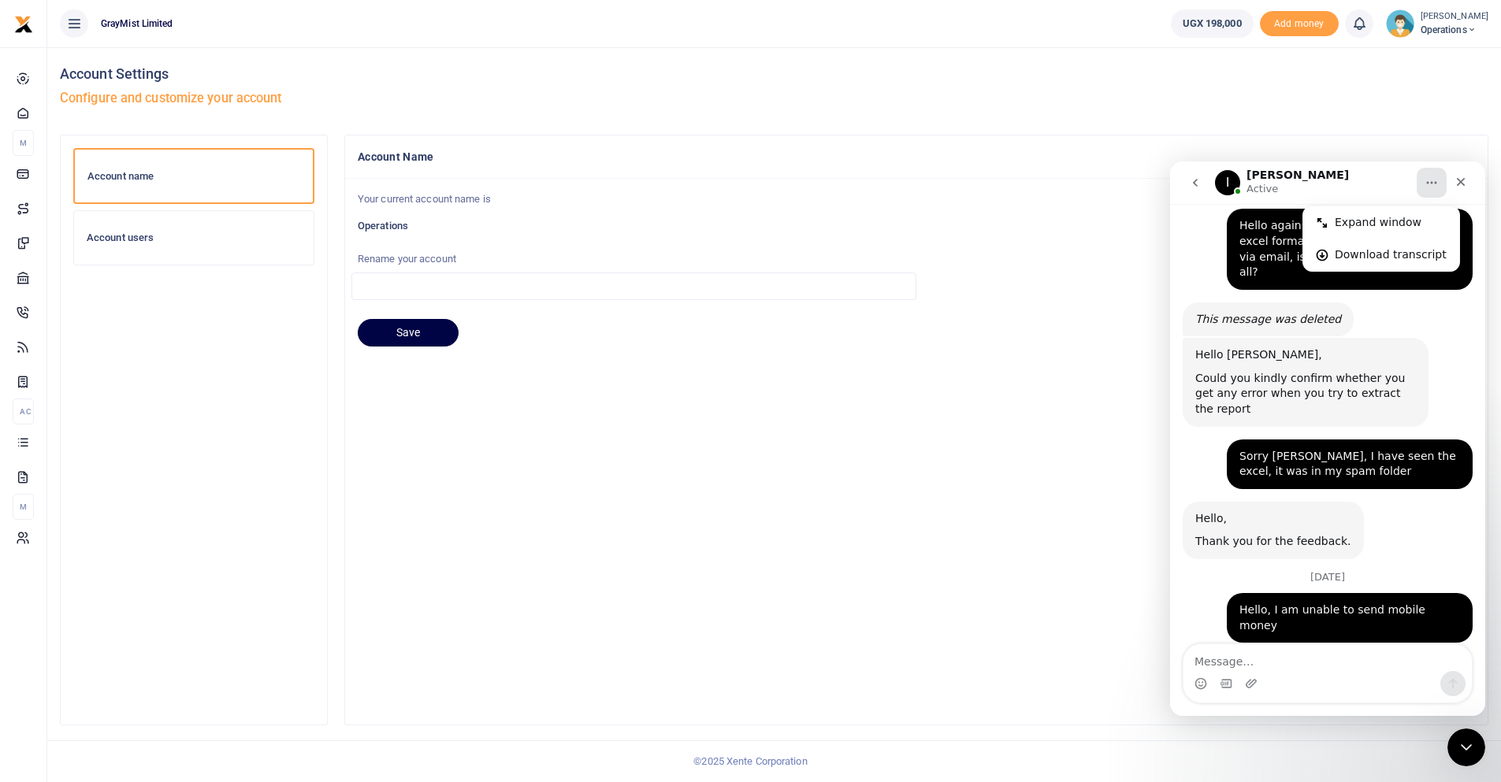
scroll to position [0, 0]
click at [69, 24] on icon at bounding box center [74, 23] width 16 height 17
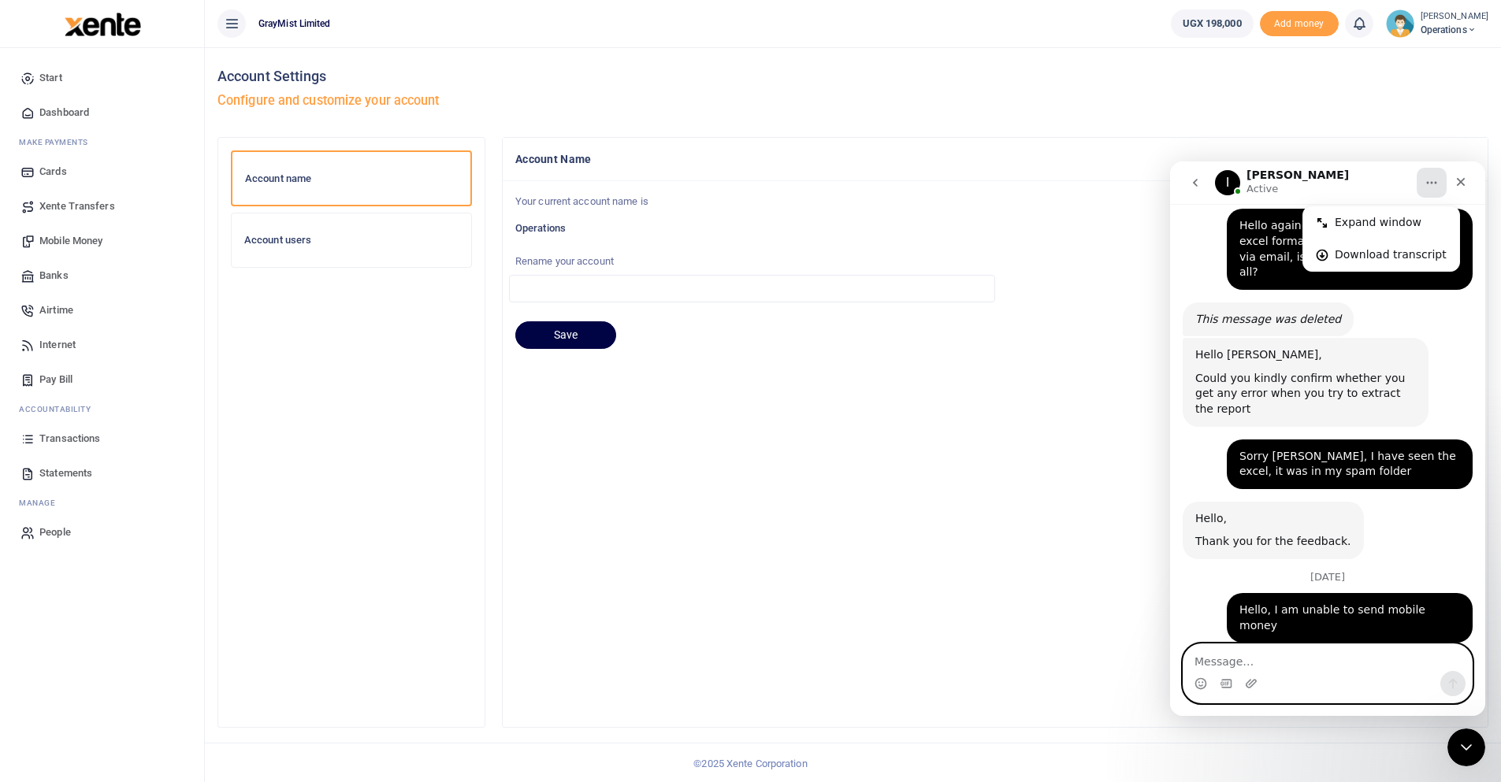
click at [1278, 663] on textarea "Message…" at bounding box center [1327, 657] width 288 height 27
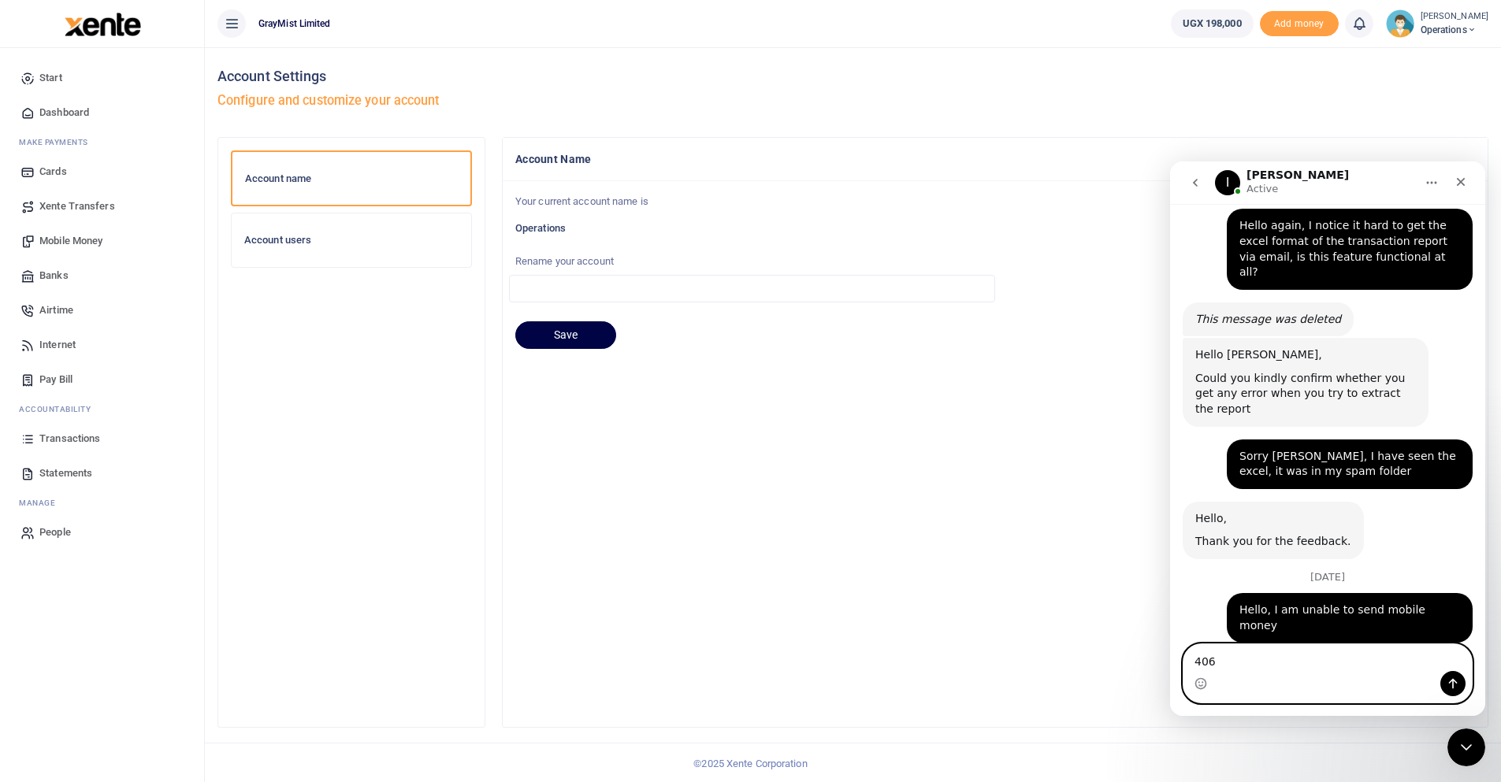
type textarea "4060"
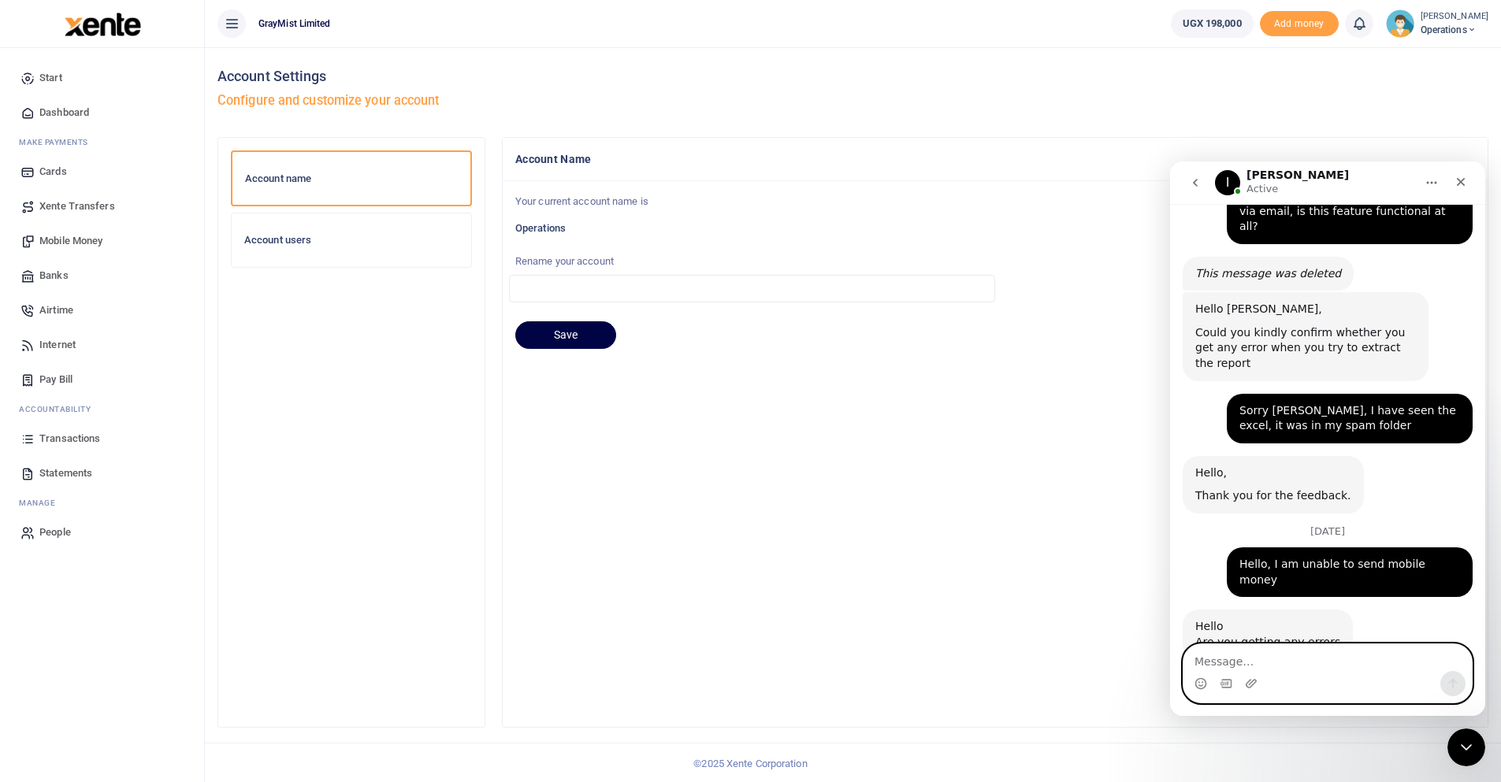
scroll to position [2827, 0]
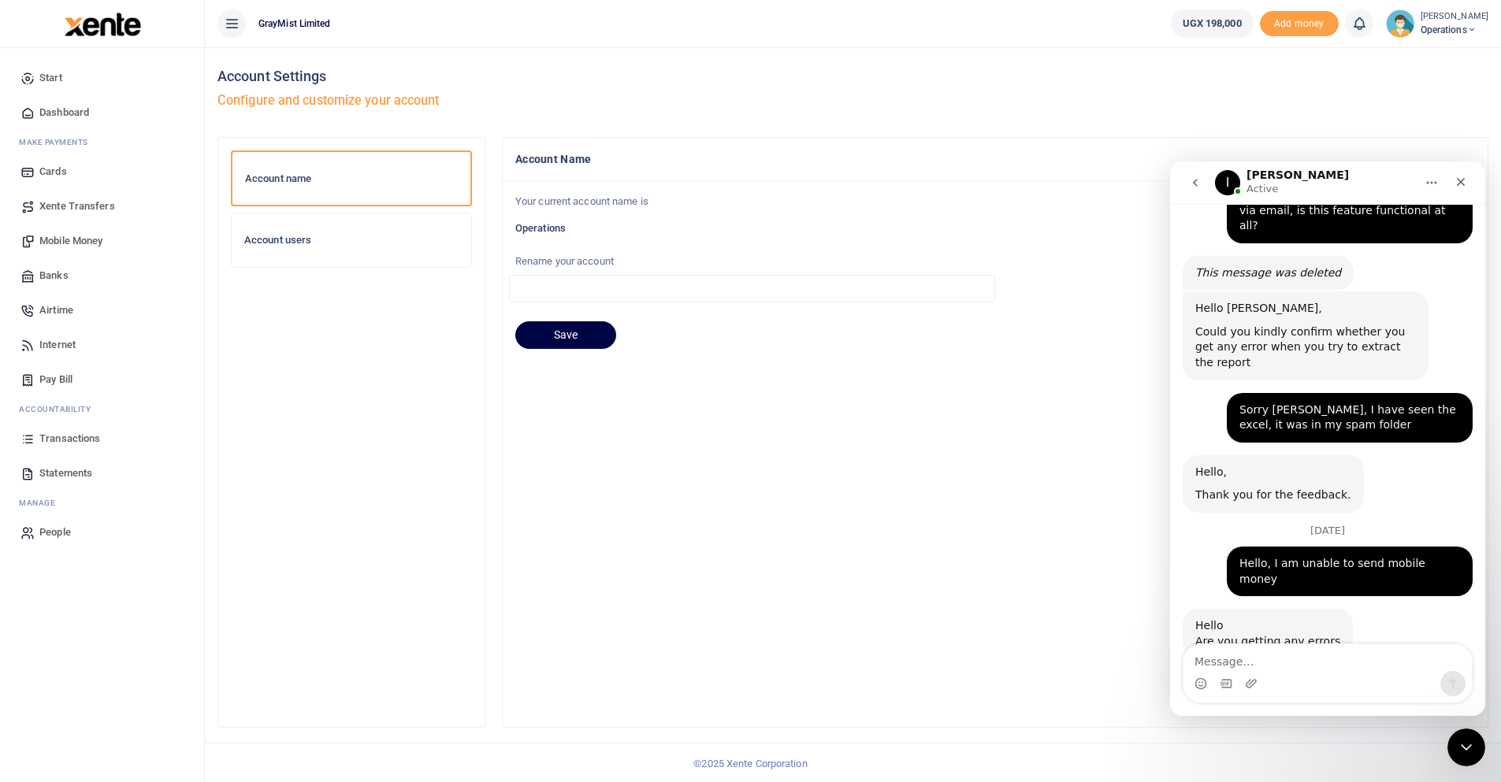
click at [1461, 12] on small "[PERSON_NAME]" at bounding box center [1454, 16] width 68 height 13
click at [1402, 55] on link "My profile" at bounding box center [1411, 57] width 138 height 22
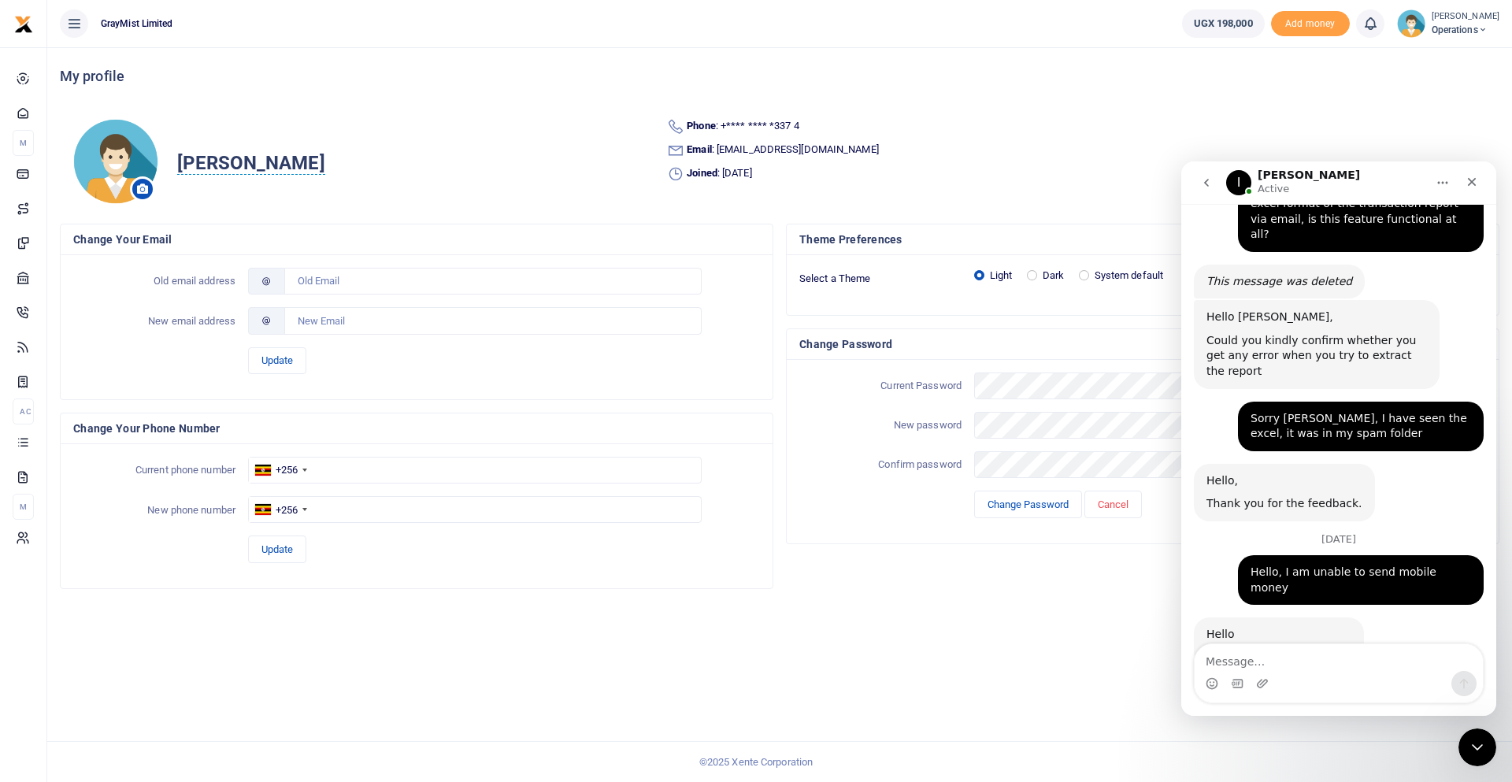
scroll to position [2827, 0]
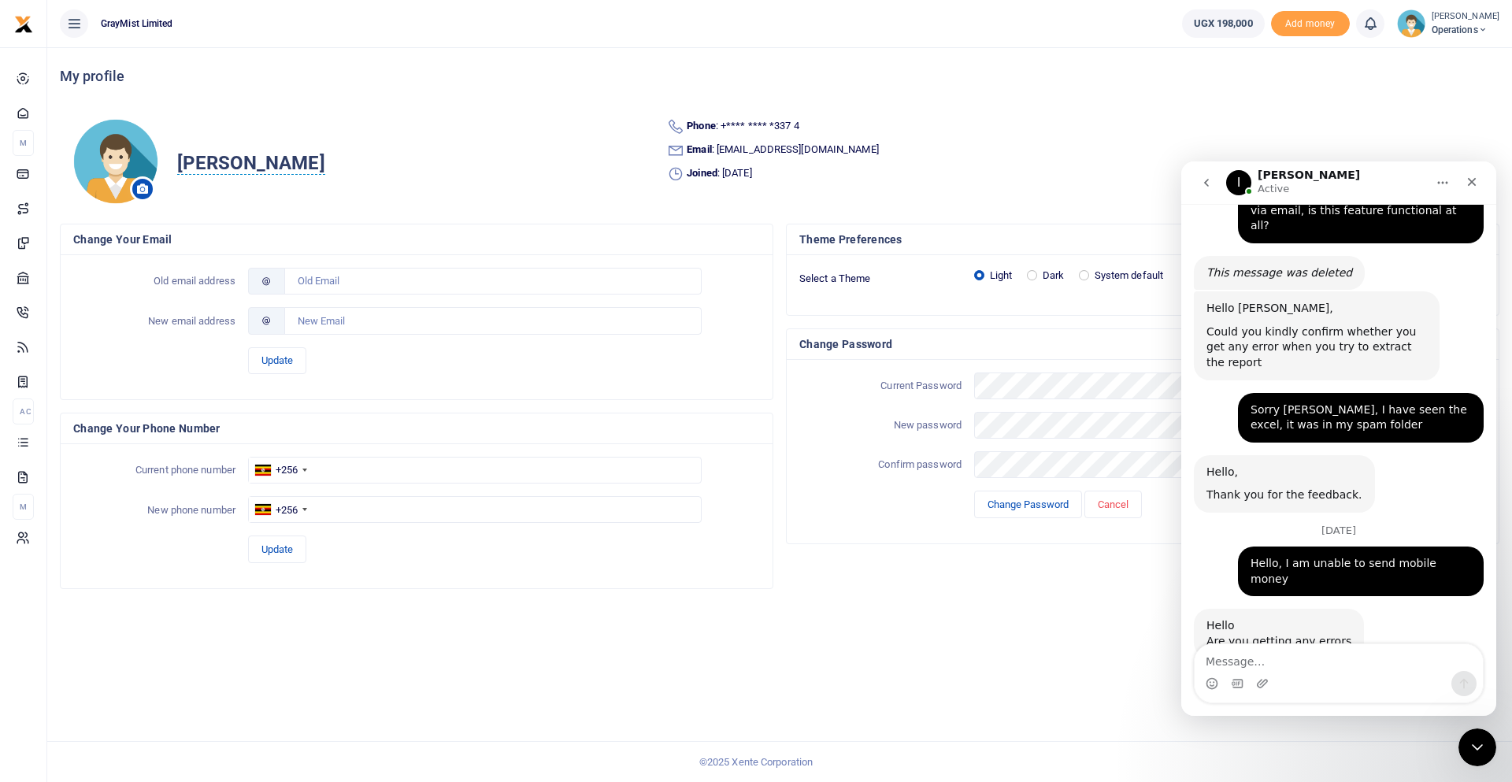
click at [1451, 13] on small "[PERSON_NAME]" at bounding box center [1466, 16] width 68 height 13
click at [1409, 144] on link "Organization Settings" at bounding box center [1423, 144] width 138 height 22
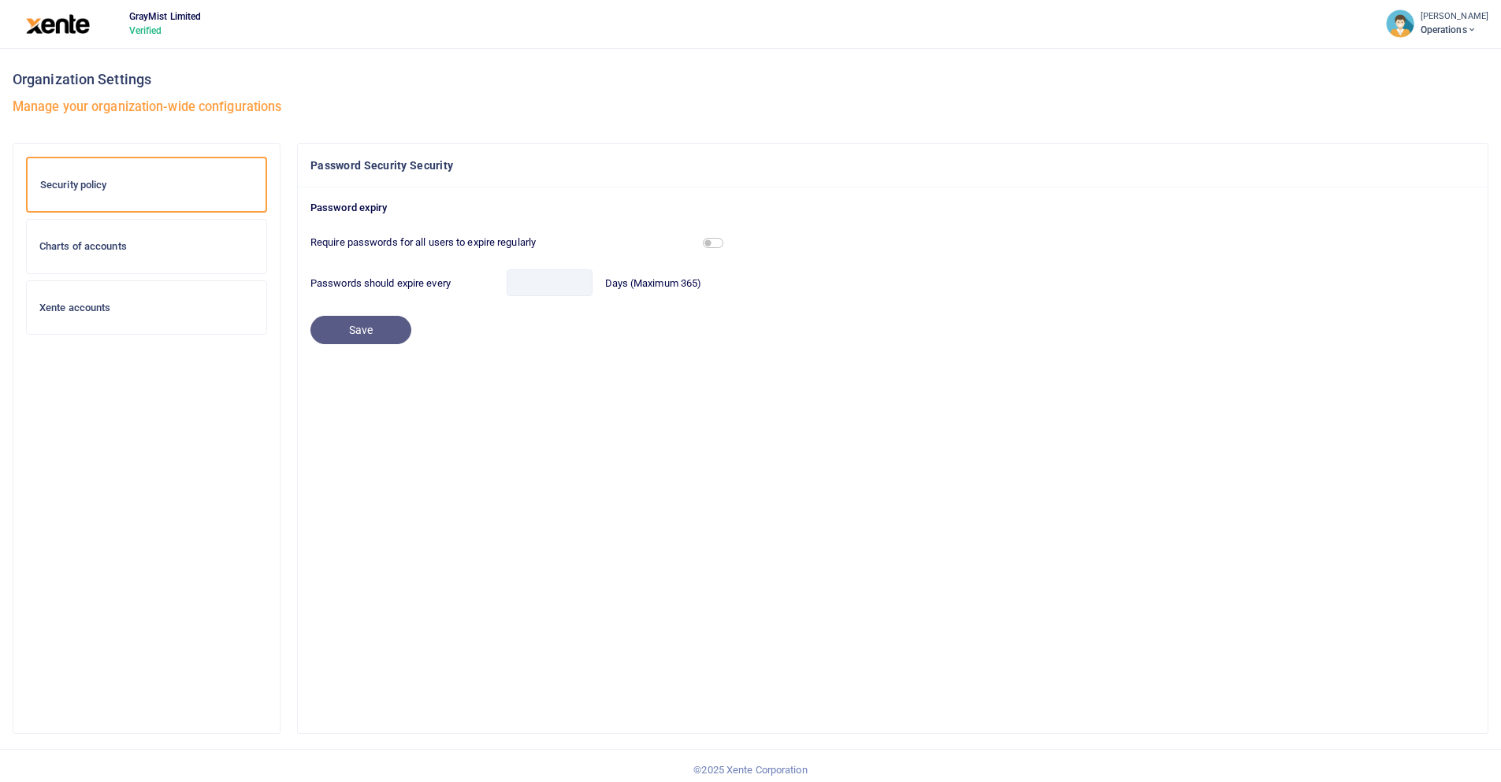
click at [139, 259] on div "Charts of accounts" at bounding box center [146, 247] width 239 height 54
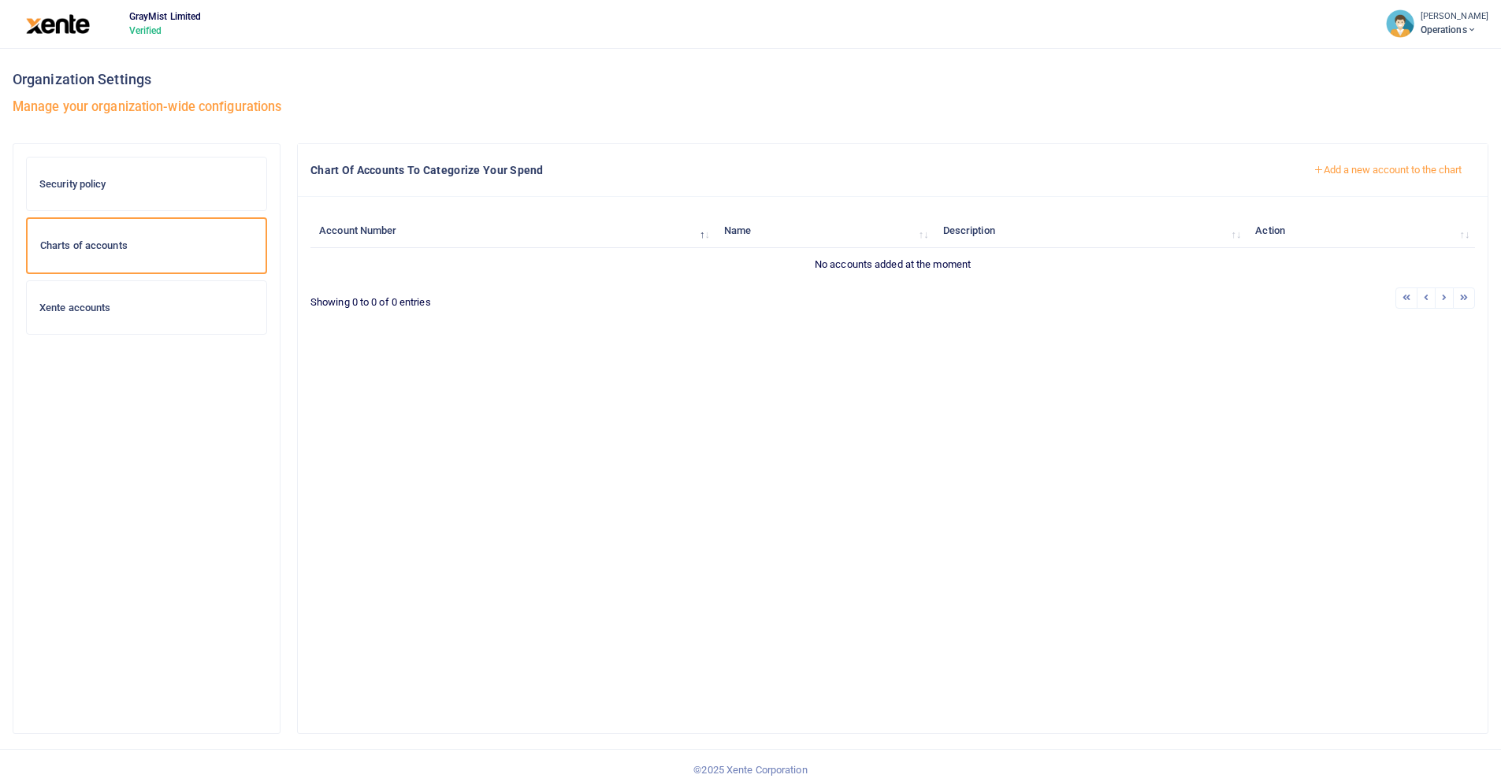
click at [92, 309] on h6 "Xente accounts" at bounding box center [146, 308] width 214 height 13
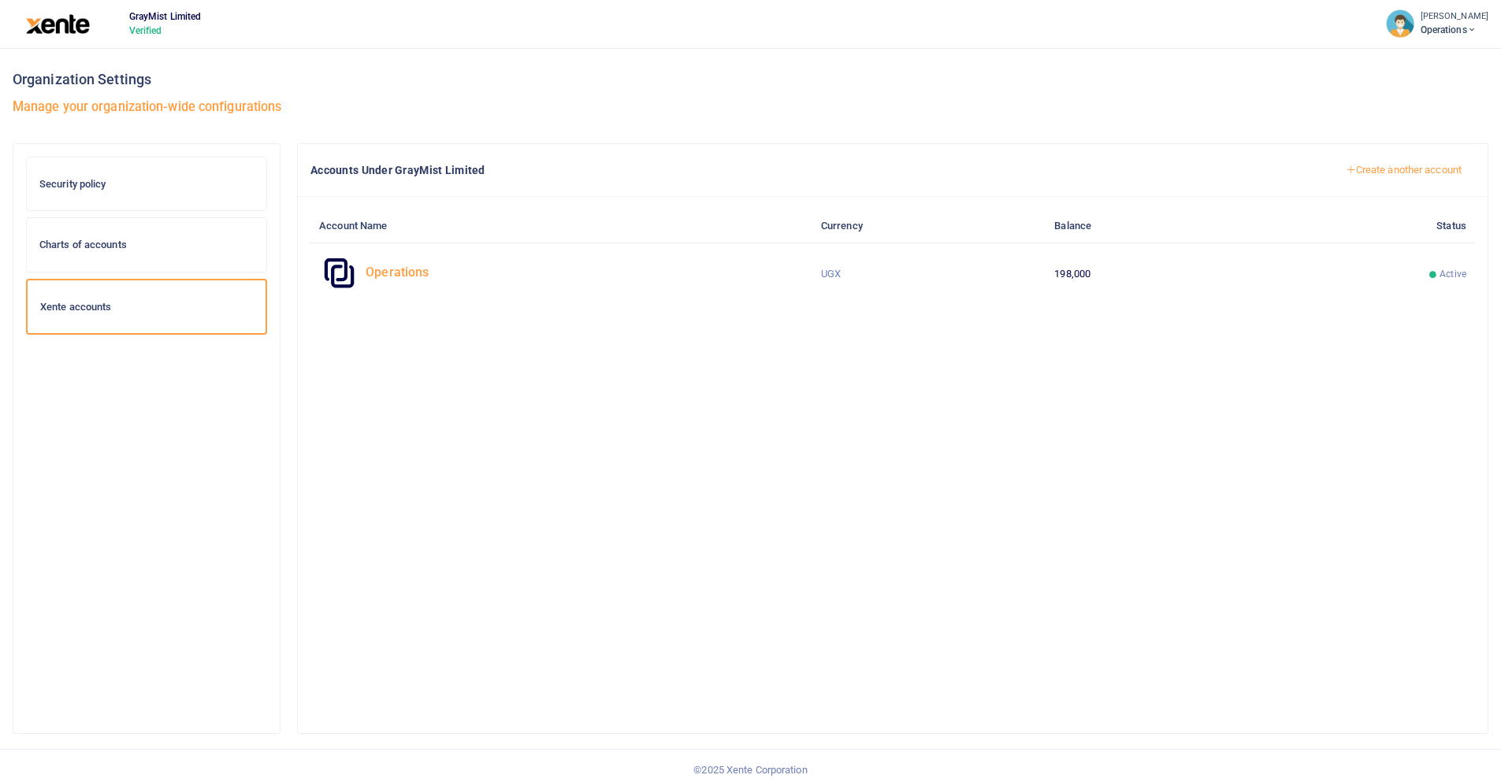
click at [392, 272] on h4 "Operations" at bounding box center [583, 272] width 437 height 17
click at [1430, 23] on span "Operations" at bounding box center [1454, 30] width 68 height 14
